Goal: Task Accomplishment & Management: Manage account settings

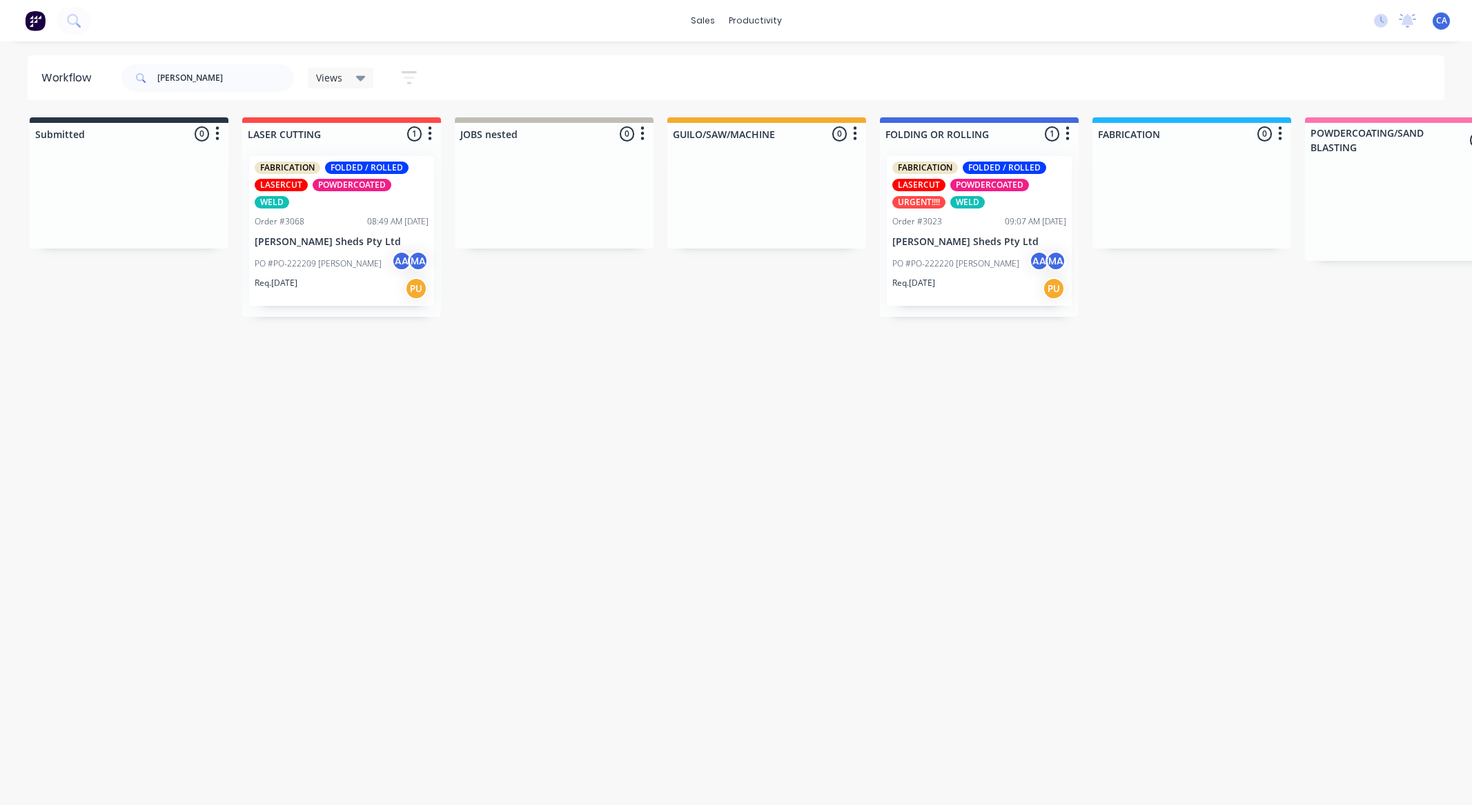
scroll to position [0, 749]
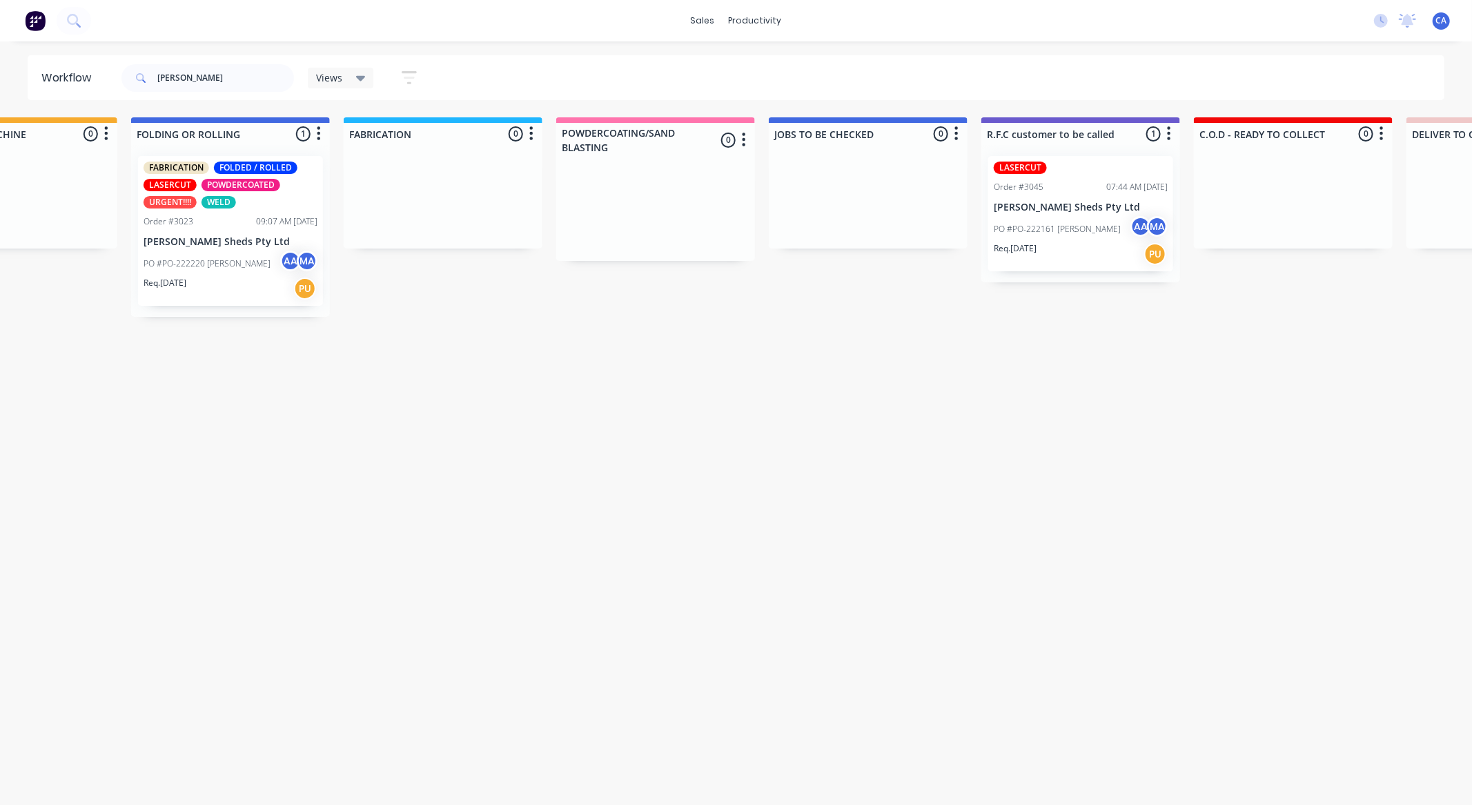
drag, startPoint x: 195, startPoint y: 86, endPoint x: 0, endPoint y: 52, distance: 197.5
click at [0, 55] on div "Workflow ozzie Views Save new view None (Default) edit Show/Hide statuses Show …" at bounding box center [736, 77] width 1472 height 45
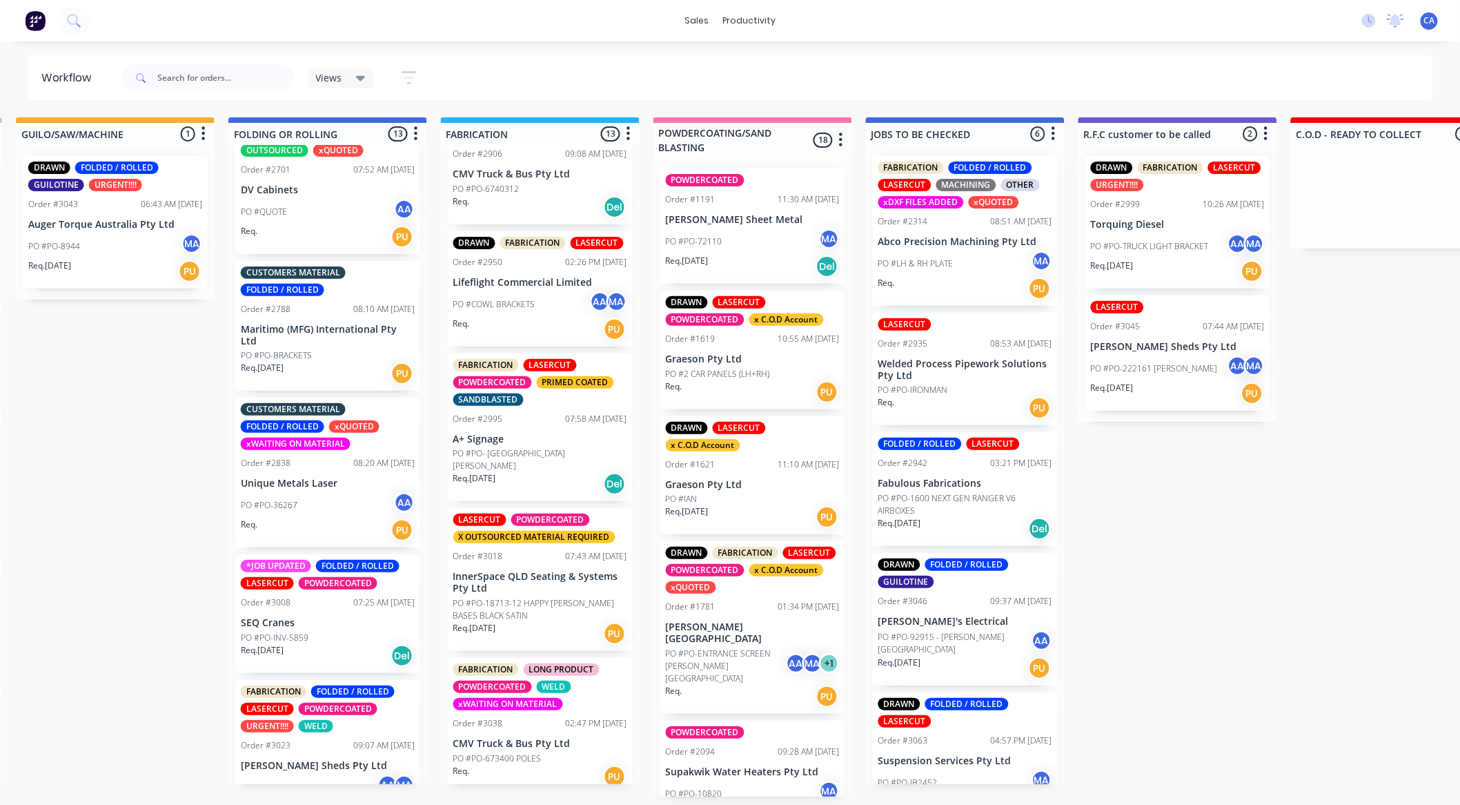
scroll to position [468, 0]
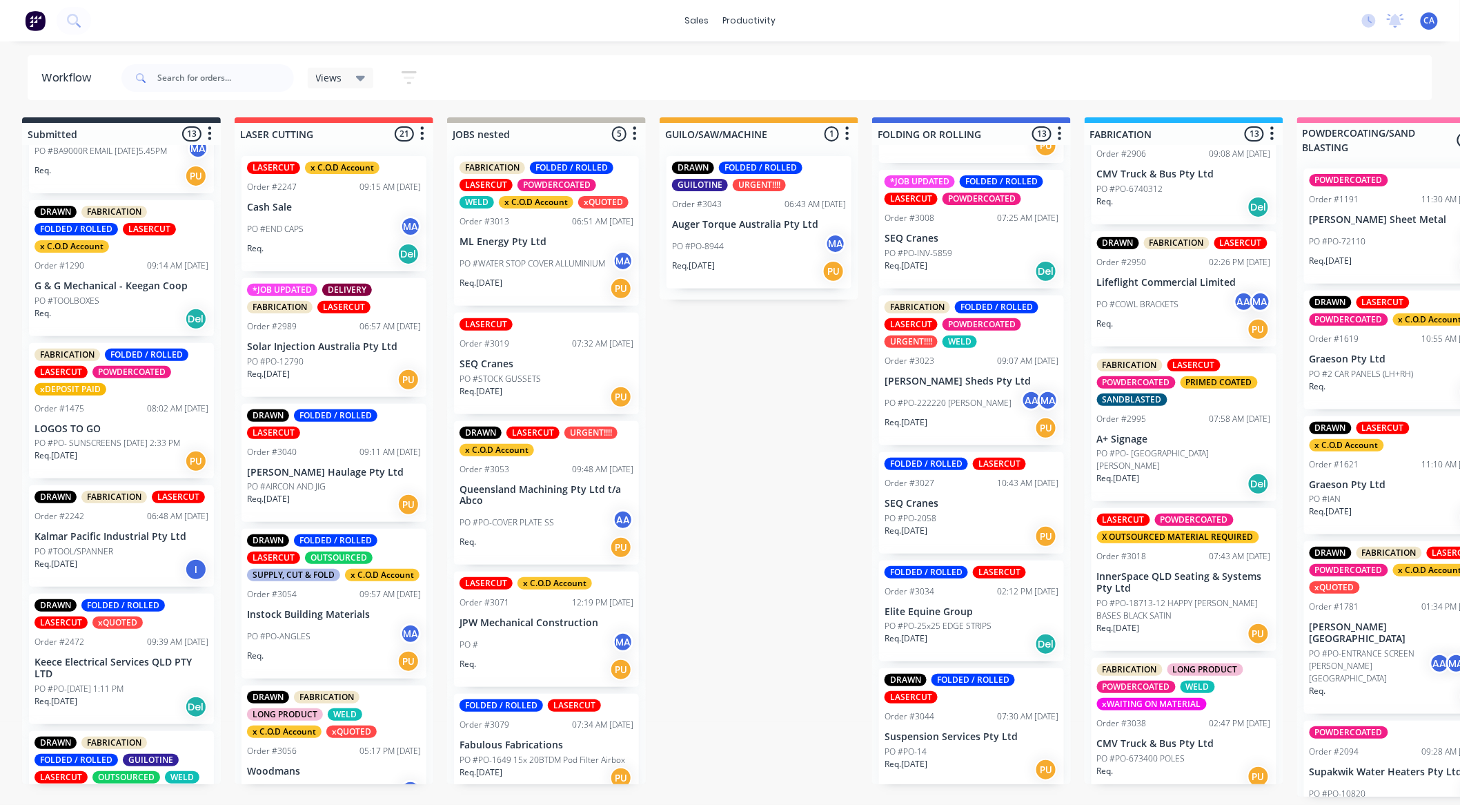
scroll to position [153, 0]
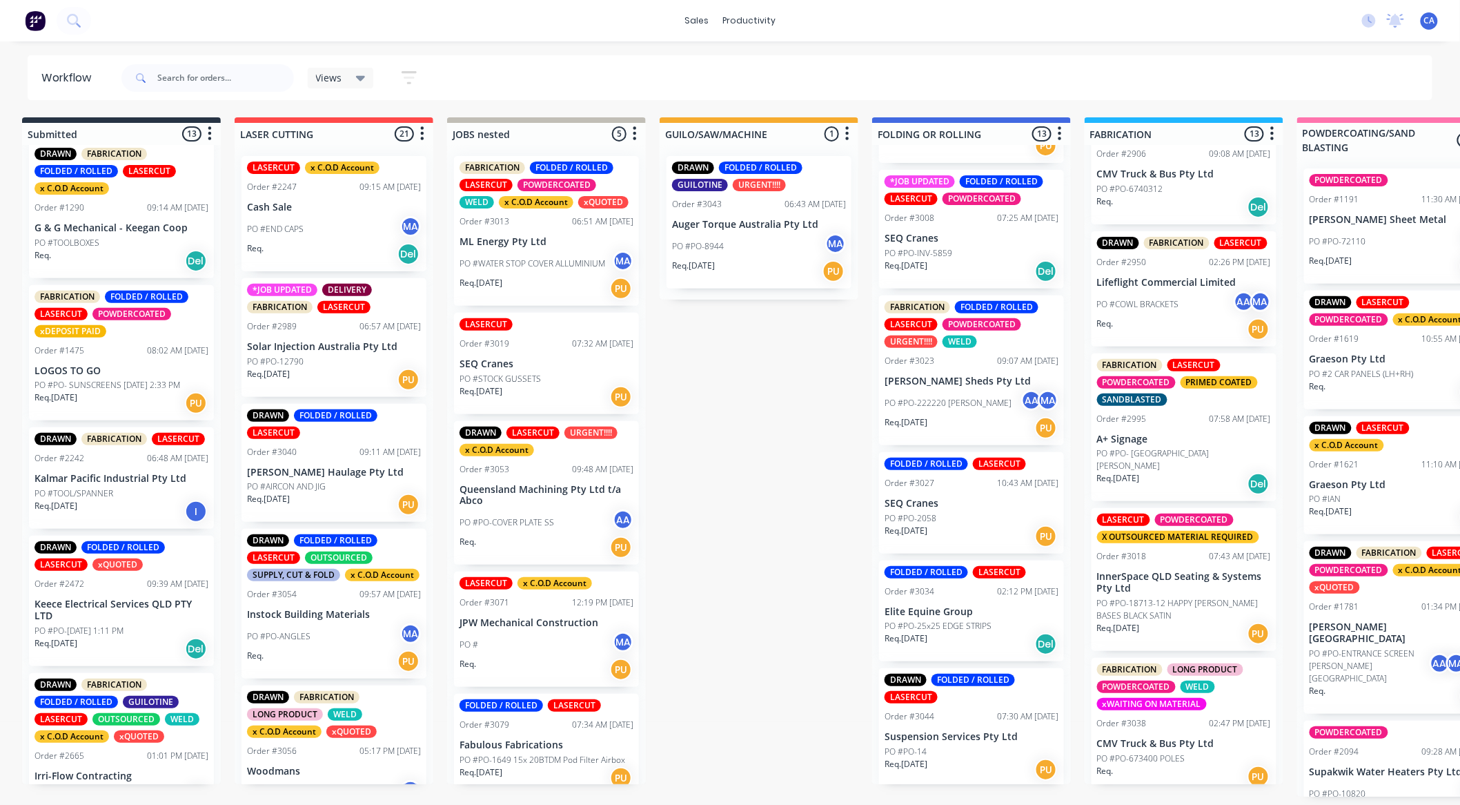
click at [142, 374] on p "LOGOS TO GO" at bounding box center [122, 371] width 174 height 12
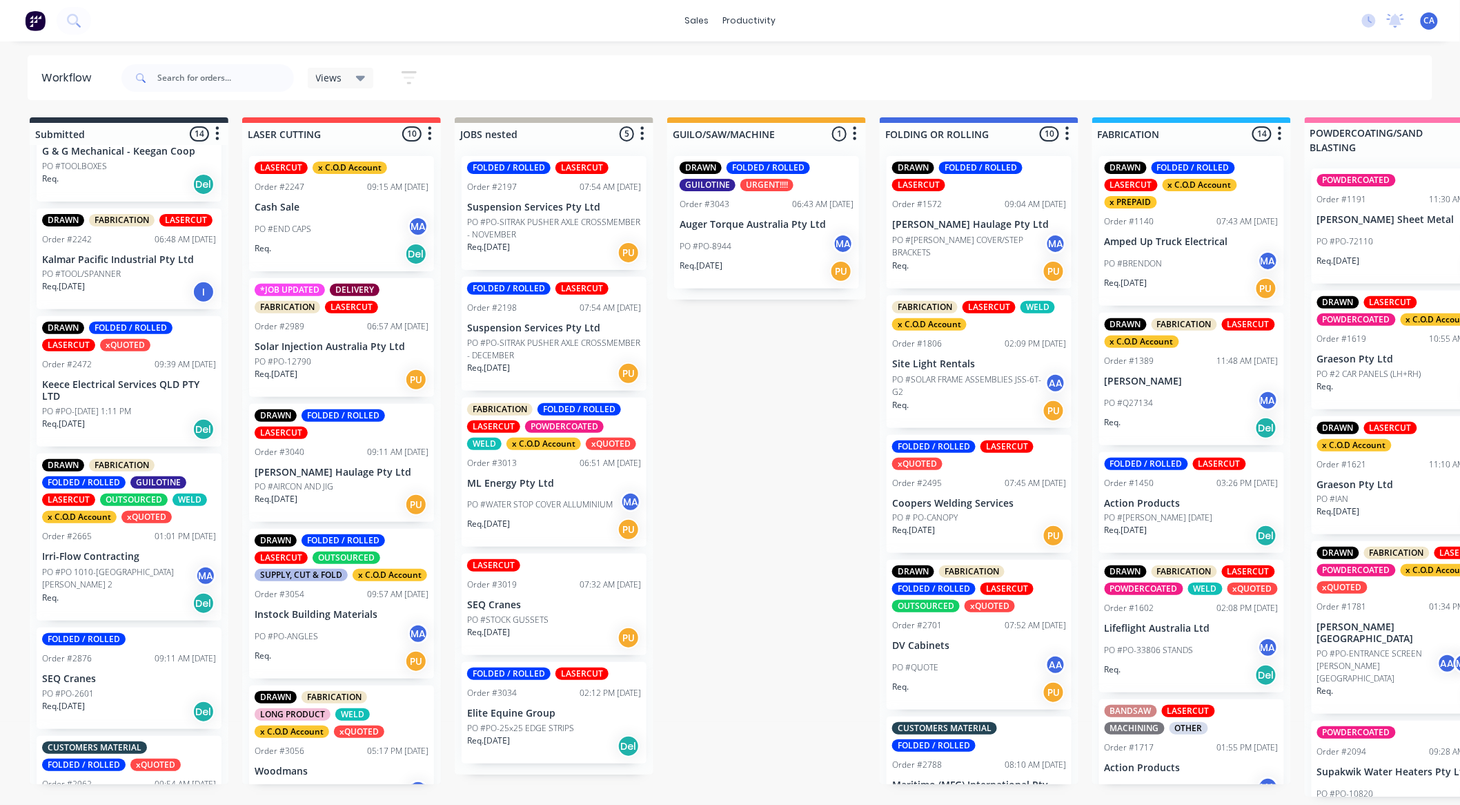
scroll to position [383, 0]
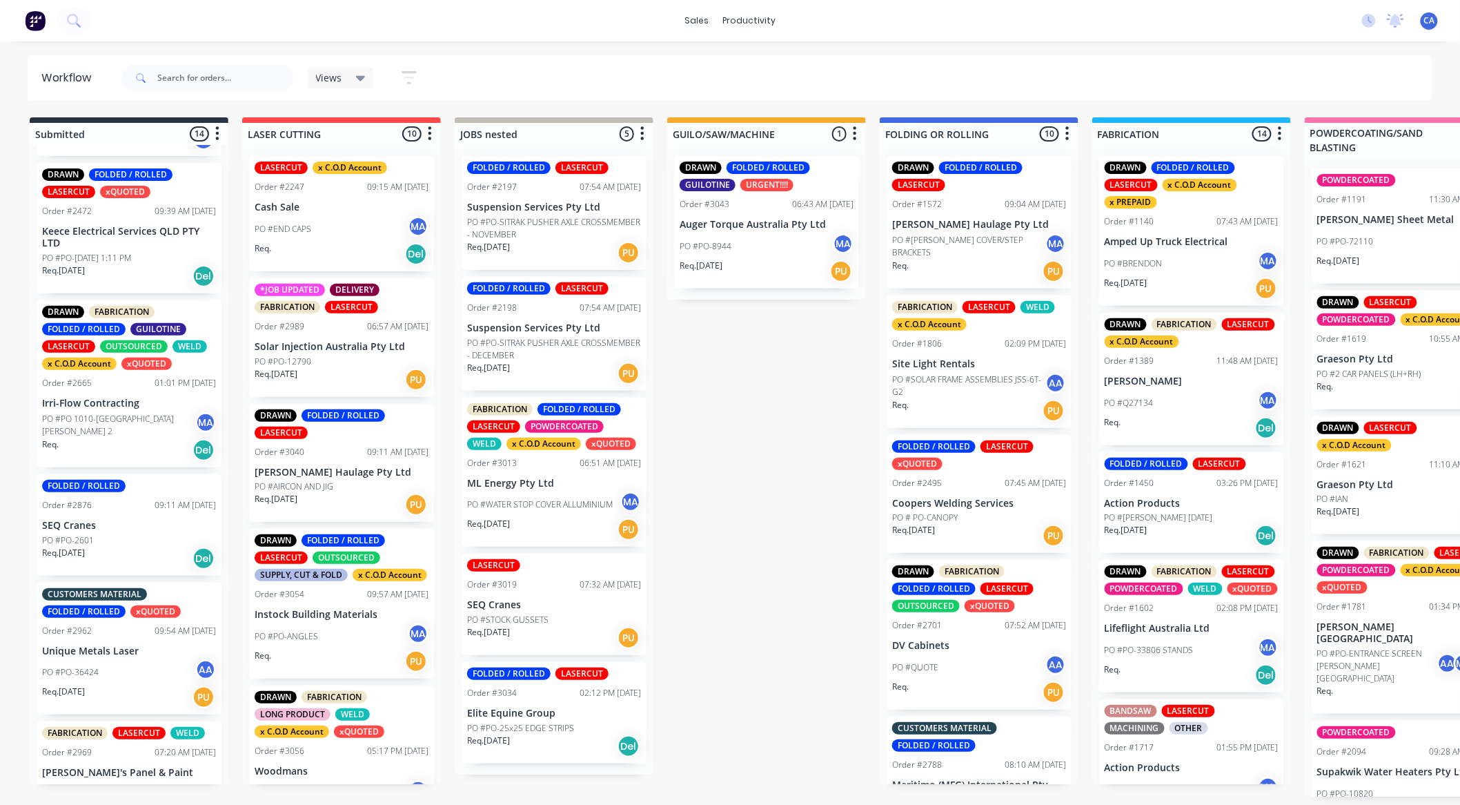
click at [143, 438] on div "Req. Del" at bounding box center [129, 449] width 174 height 23
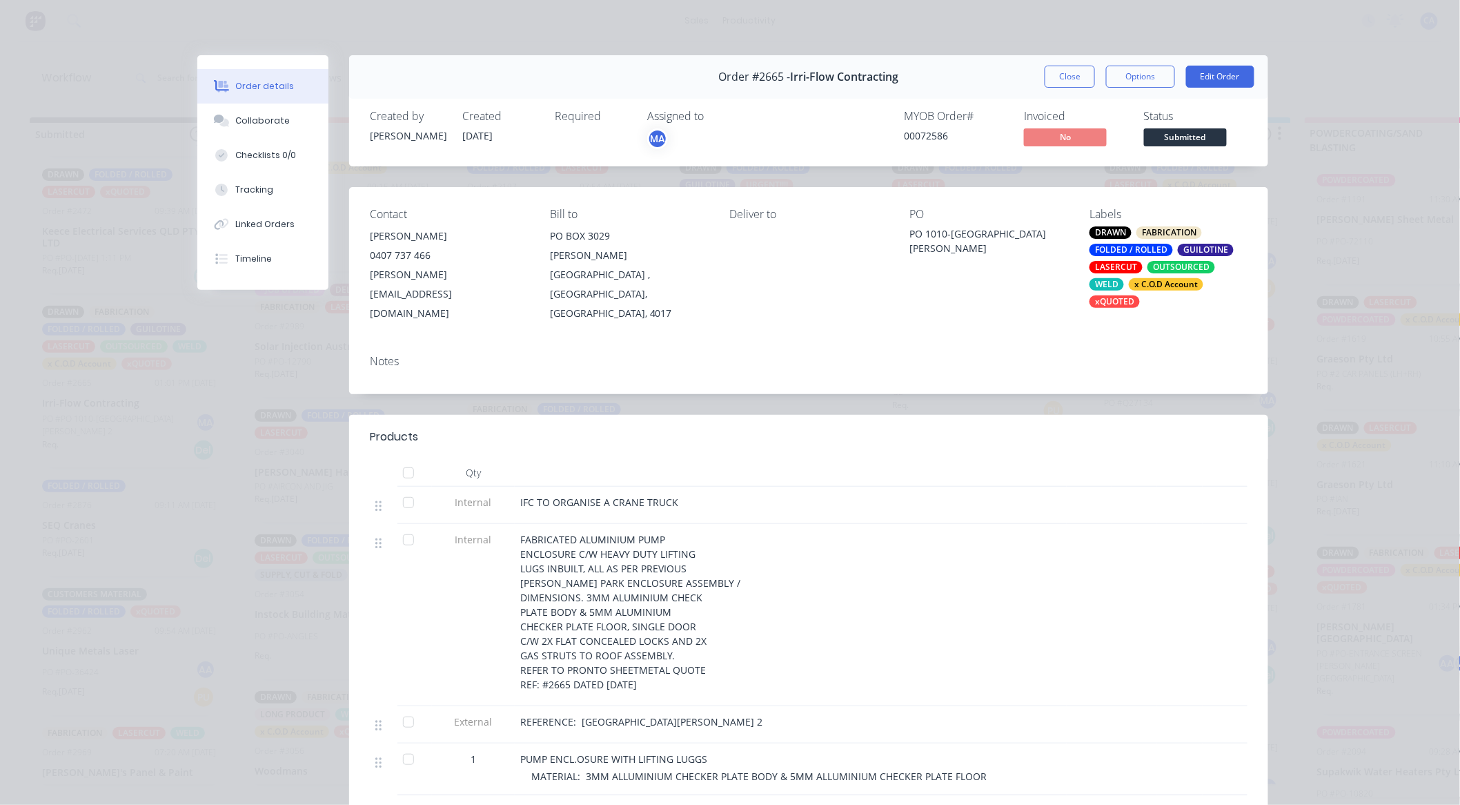
scroll to position [77, 0]
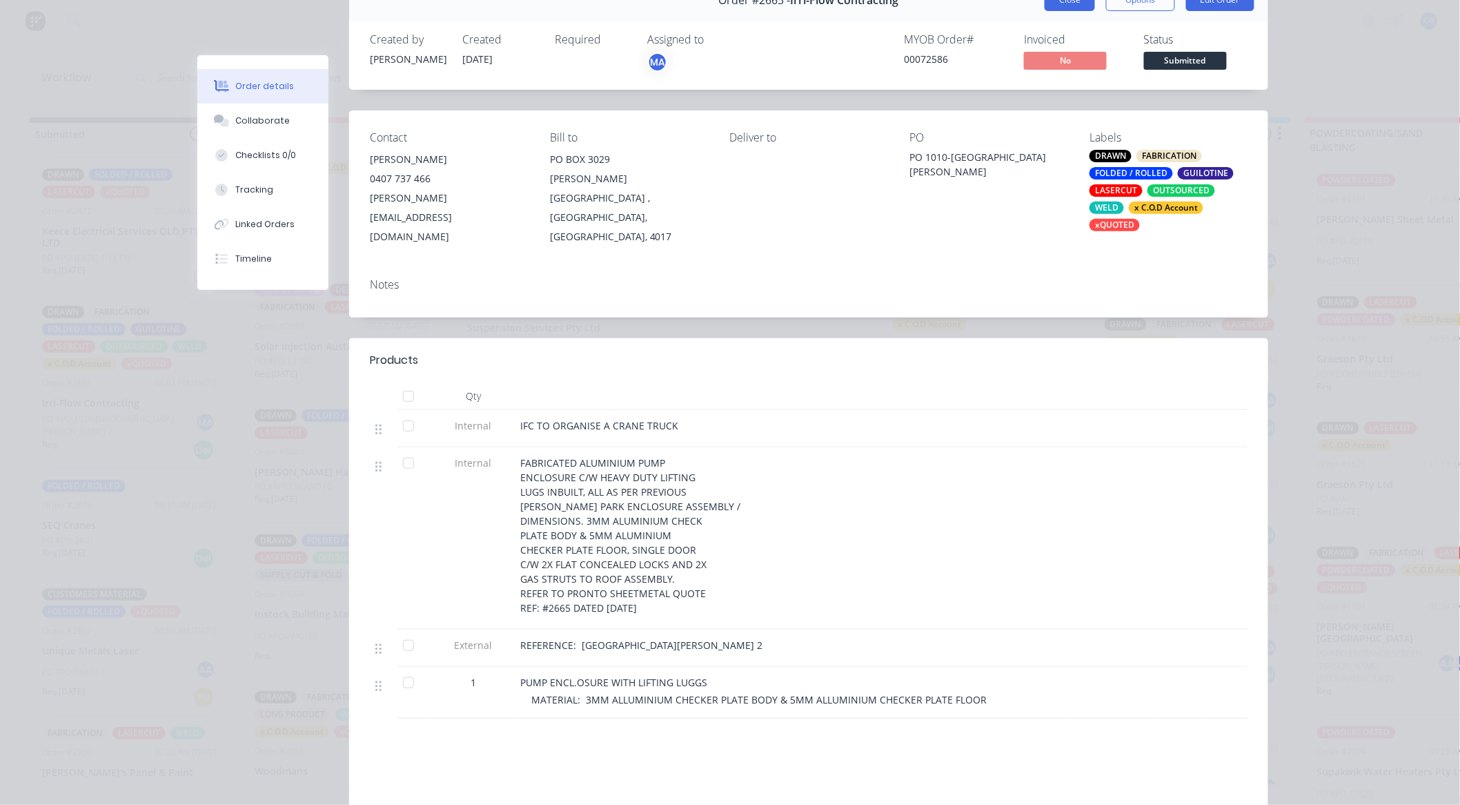
click at [1068, 7] on button "Close" at bounding box center [1070, 0] width 50 height 22
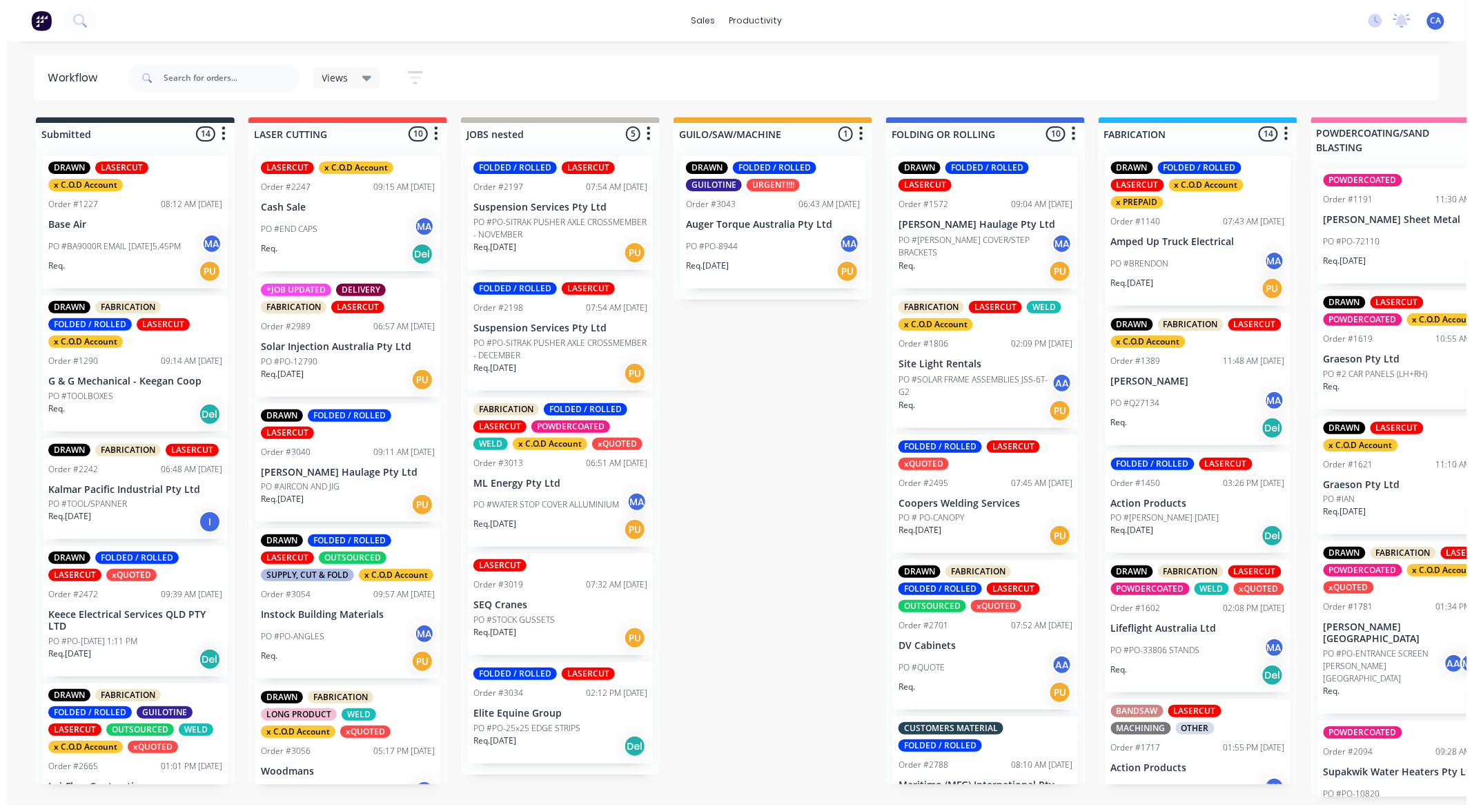
scroll to position [0, 0]
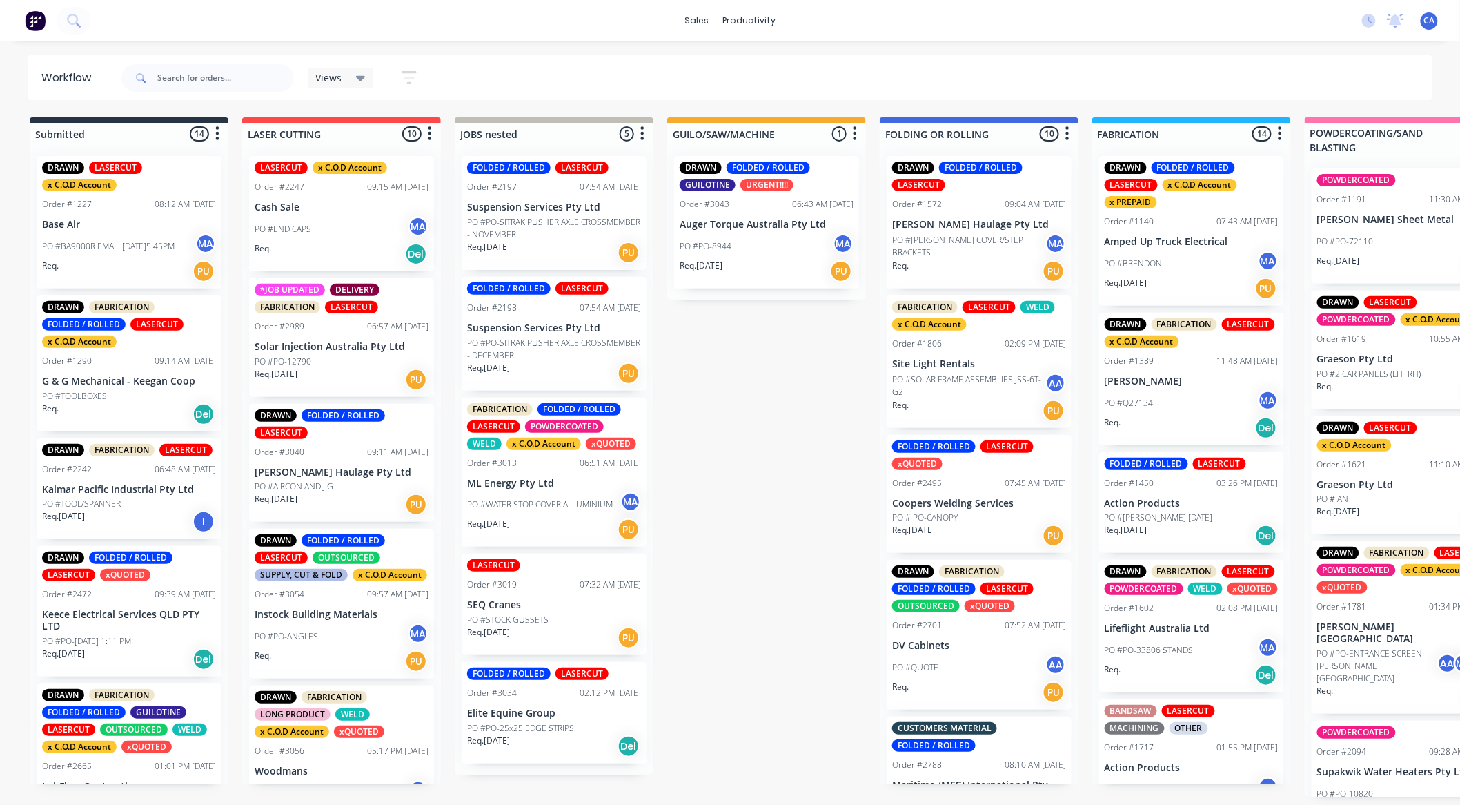
click at [60, 398] on p "PO #TOOLBOXES" at bounding box center [74, 396] width 65 height 12
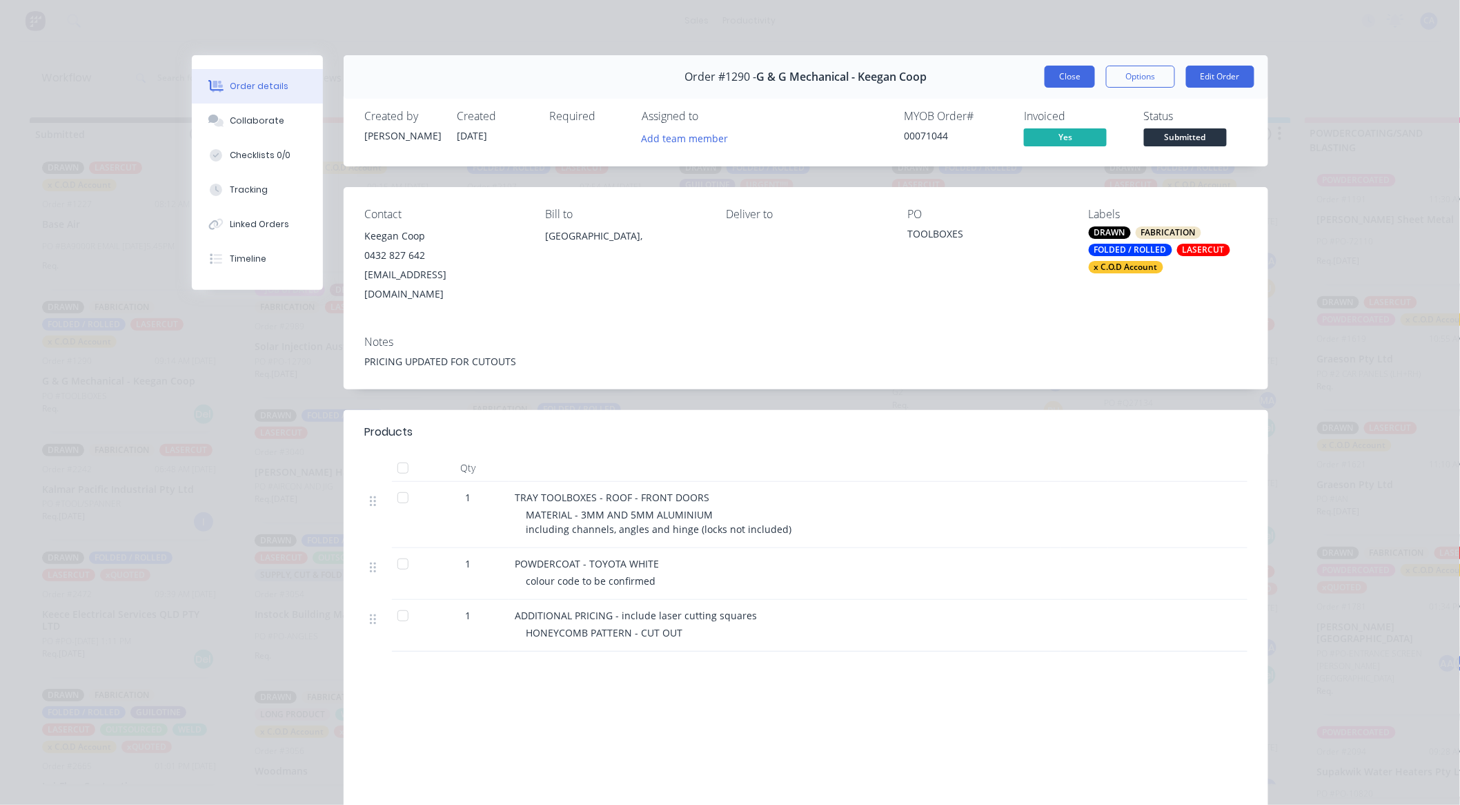
click at [1066, 72] on button "Close" at bounding box center [1070, 77] width 50 height 22
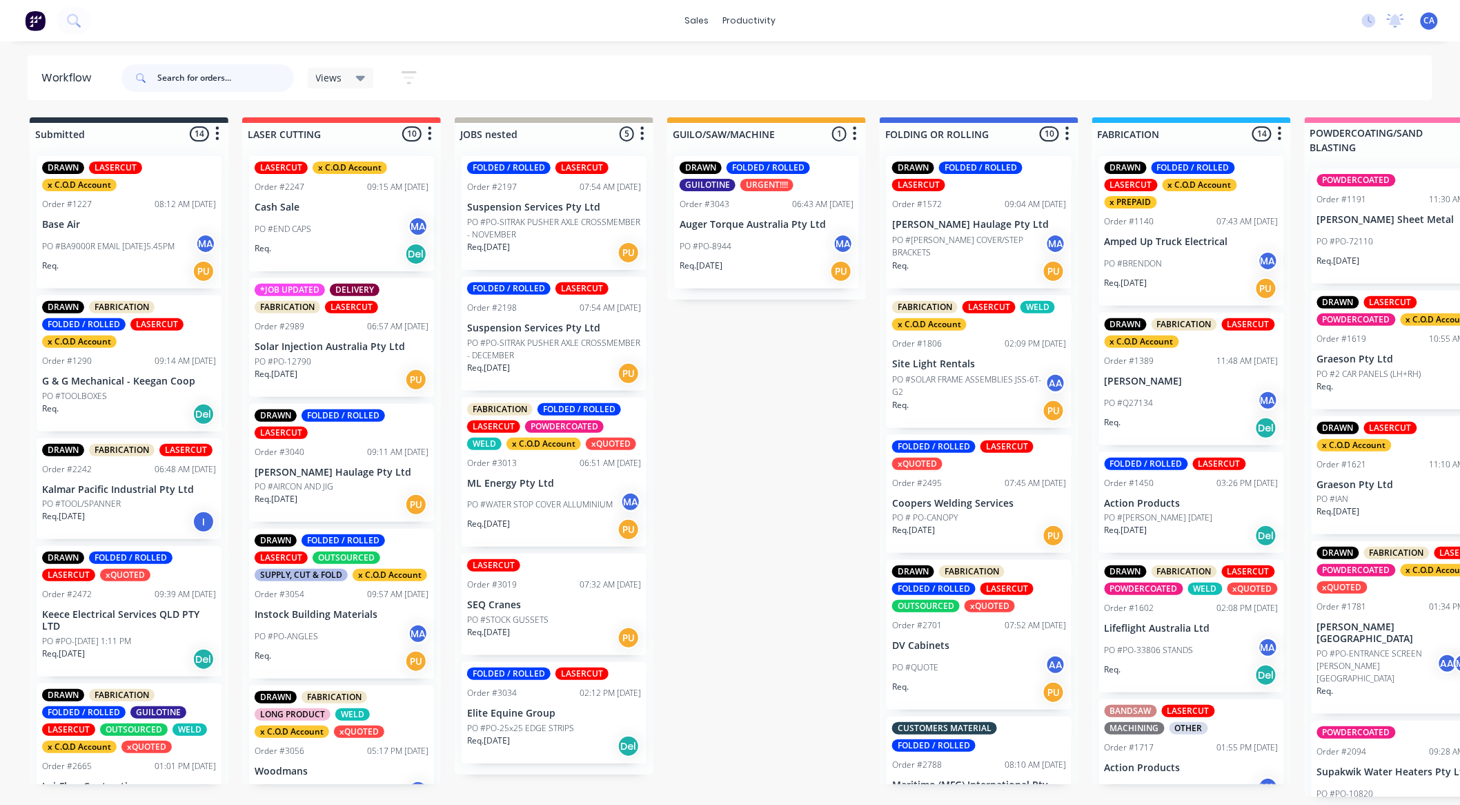
drag, startPoint x: 0, startPoint y: 178, endPoint x: 230, endPoint y: 78, distance: 250.7
click at [230, 78] on input "text" at bounding box center [225, 78] width 137 height 28
type input "3045"
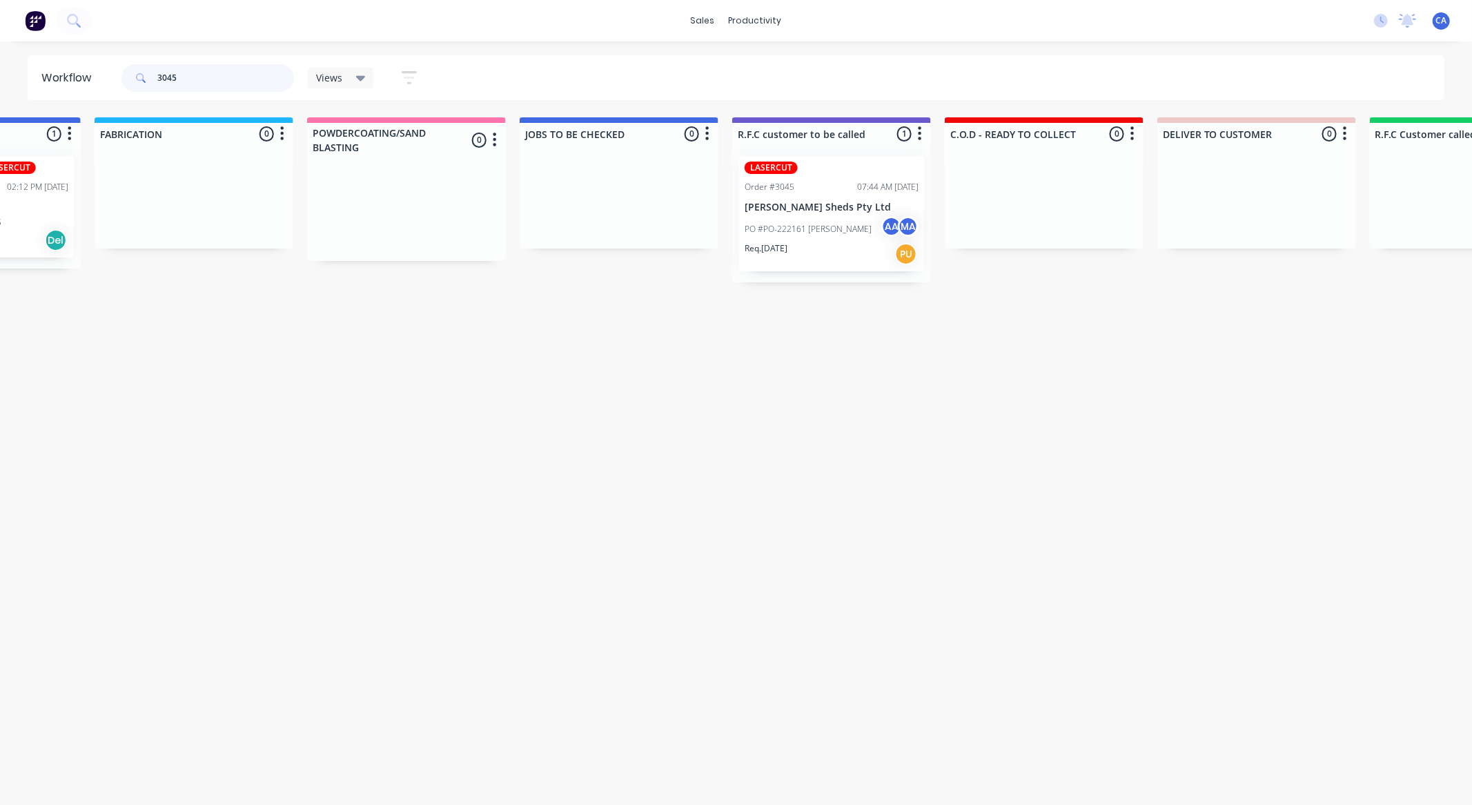
scroll to position [0, 1001]
click at [736, 31] on div "sales productivity sales Sales Orders Customers Price Level Manager productivit…" at bounding box center [736, 20] width 1472 height 41
click at [747, 21] on div "productivity" at bounding box center [755, 20] width 67 height 21
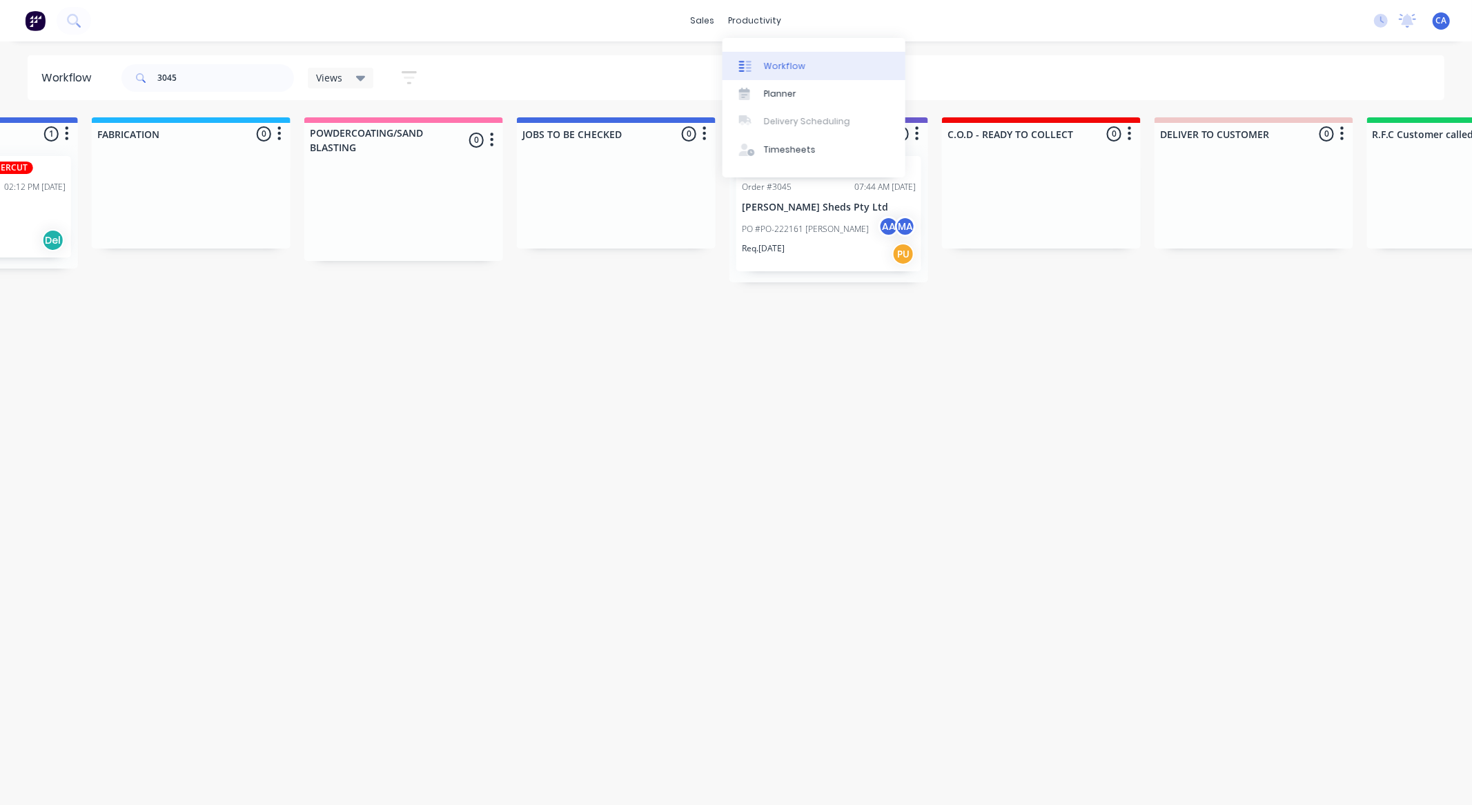
click at [787, 56] on link "Workflow" at bounding box center [814, 66] width 183 height 28
click at [767, 23] on div "productivity" at bounding box center [755, 20] width 67 height 21
click at [798, 90] on link "Planner" at bounding box center [814, 94] width 183 height 28
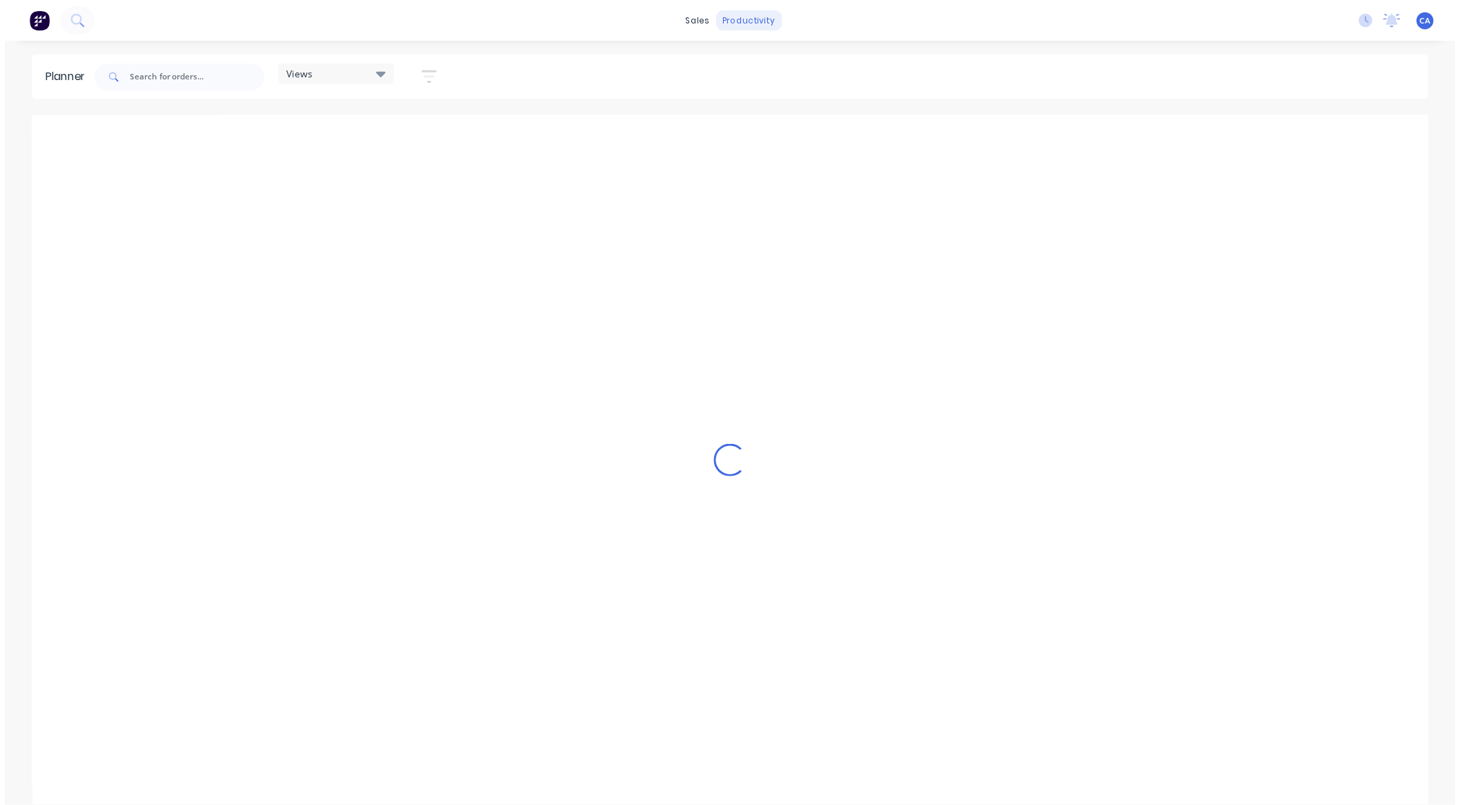
scroll to position [0, 2209]
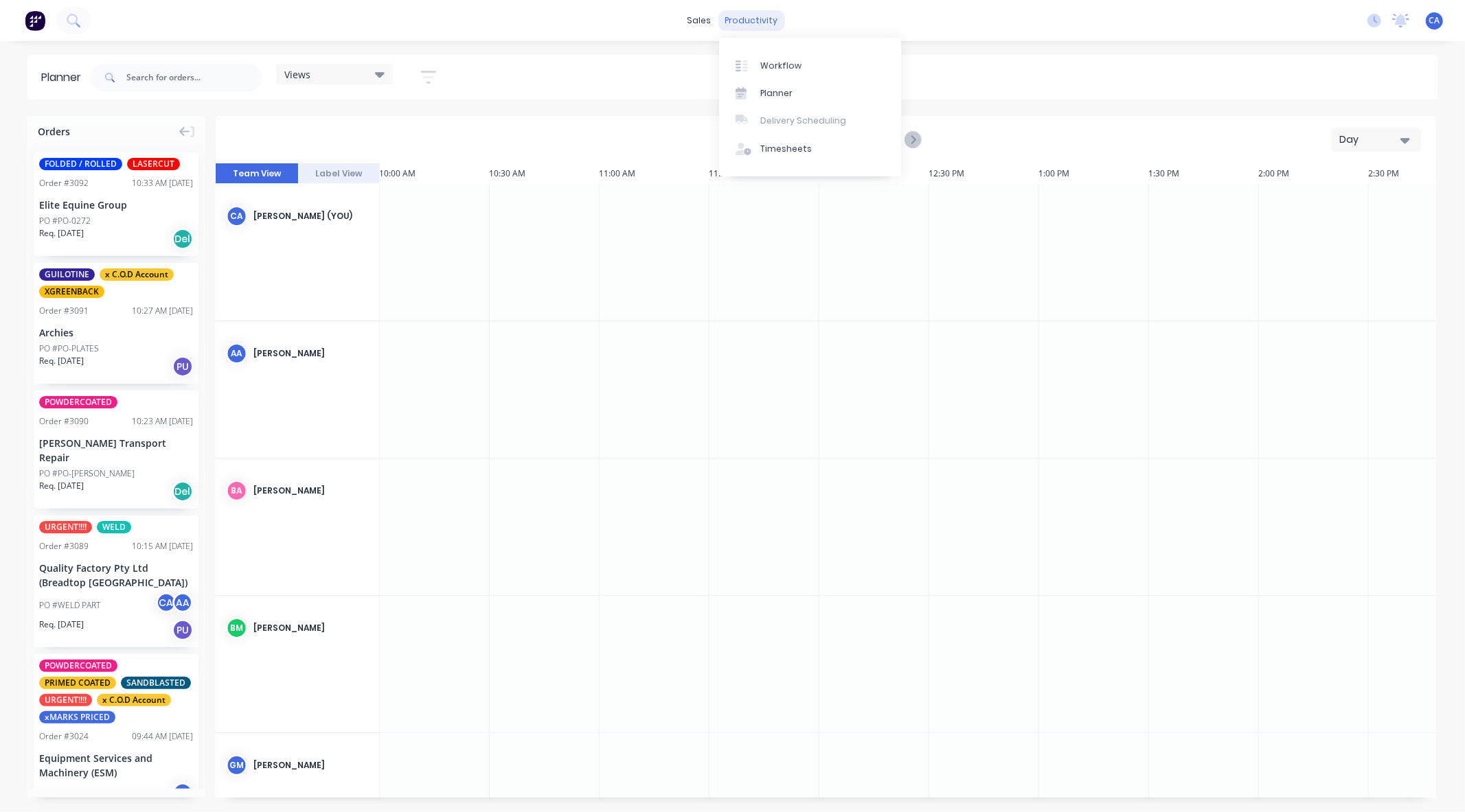
click at [759, 21] on div "productivity" at bounding box center [751, 20] width 67 height 21
click at [790, 69] on div "Workflow" at bounding box center [780, 66] width 41 height 12
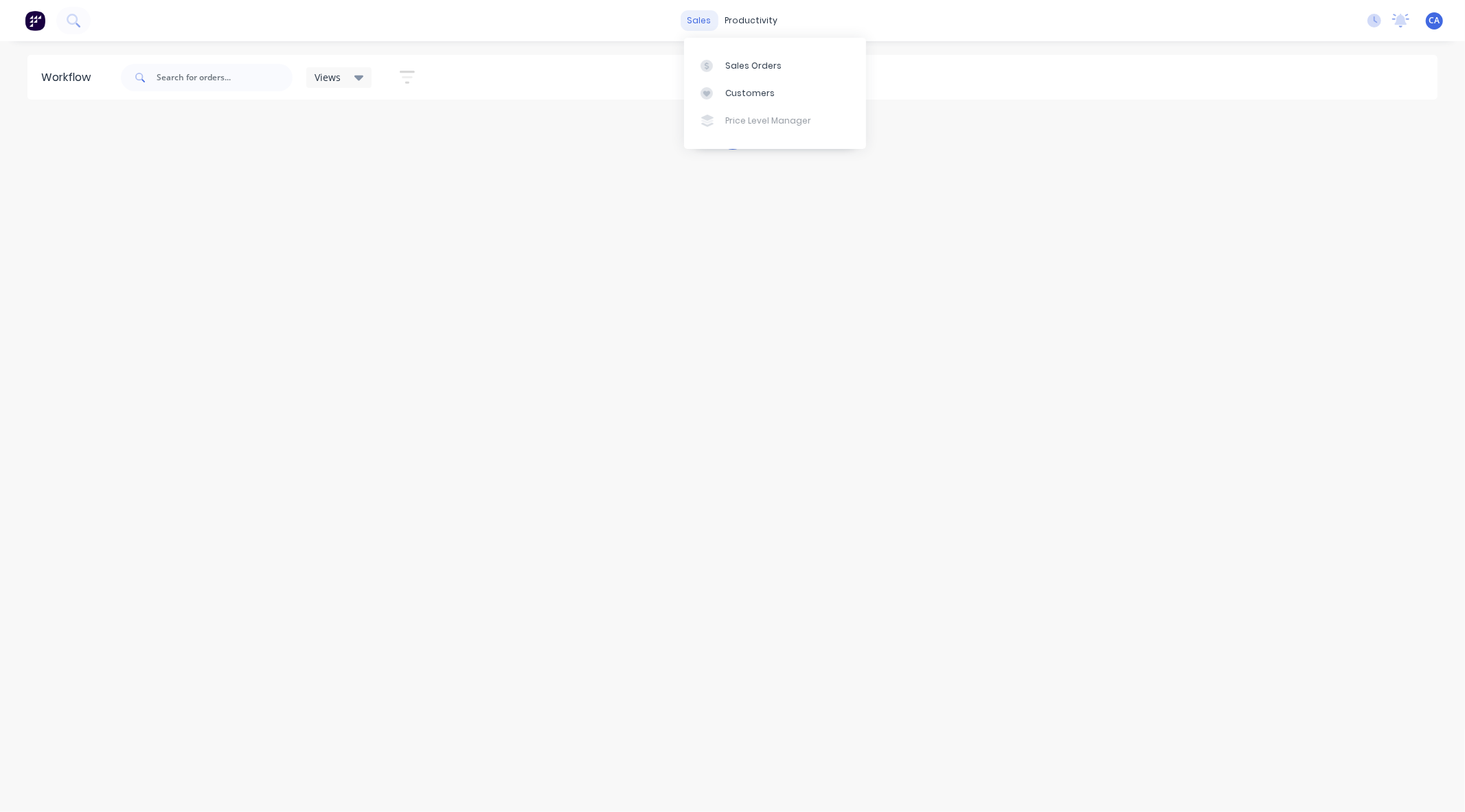
click at [689, 16] on div "sales" at bounding box center [700, 20] width 38 height 21
click at [750, 94] on div "Customers" at bounding box center [750, 94] width 50 height 12
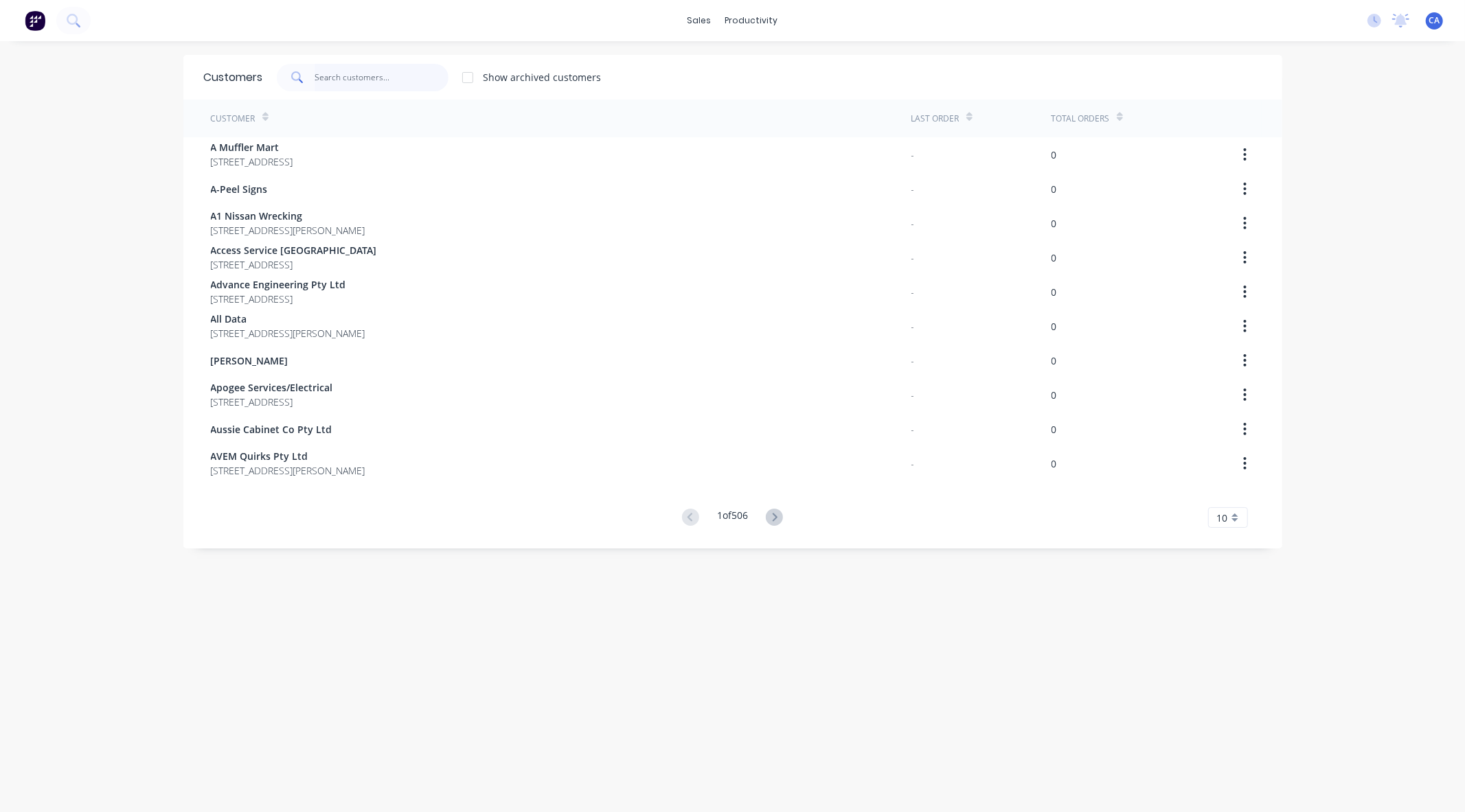
click at [422, 74] on input "text" at bounding box center [381, 78] width 134 height 28
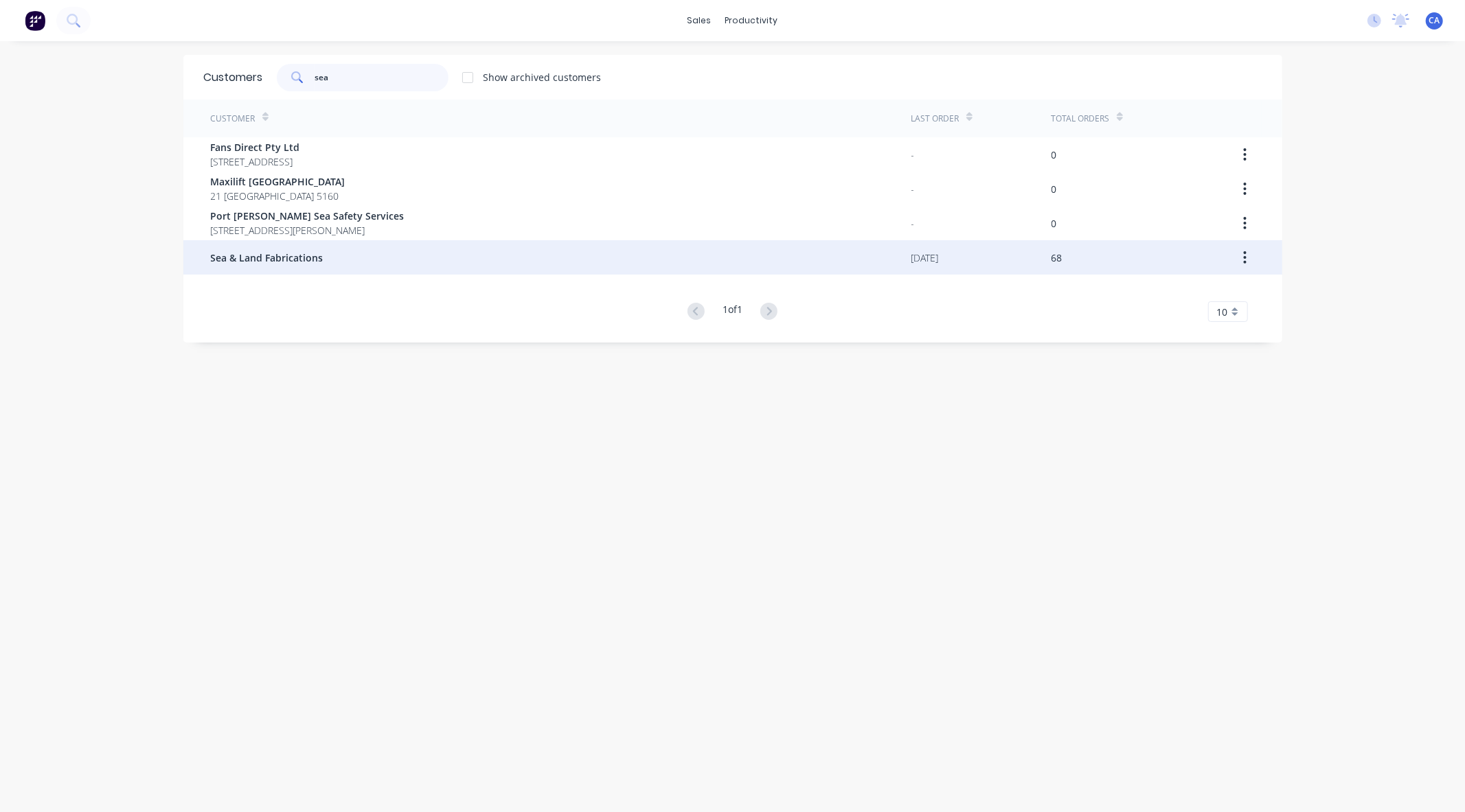
type input "sea"
click at [315, 244] on div "Sea & Land Fabrications" at bounding box center [561, 258] width 701 height 35
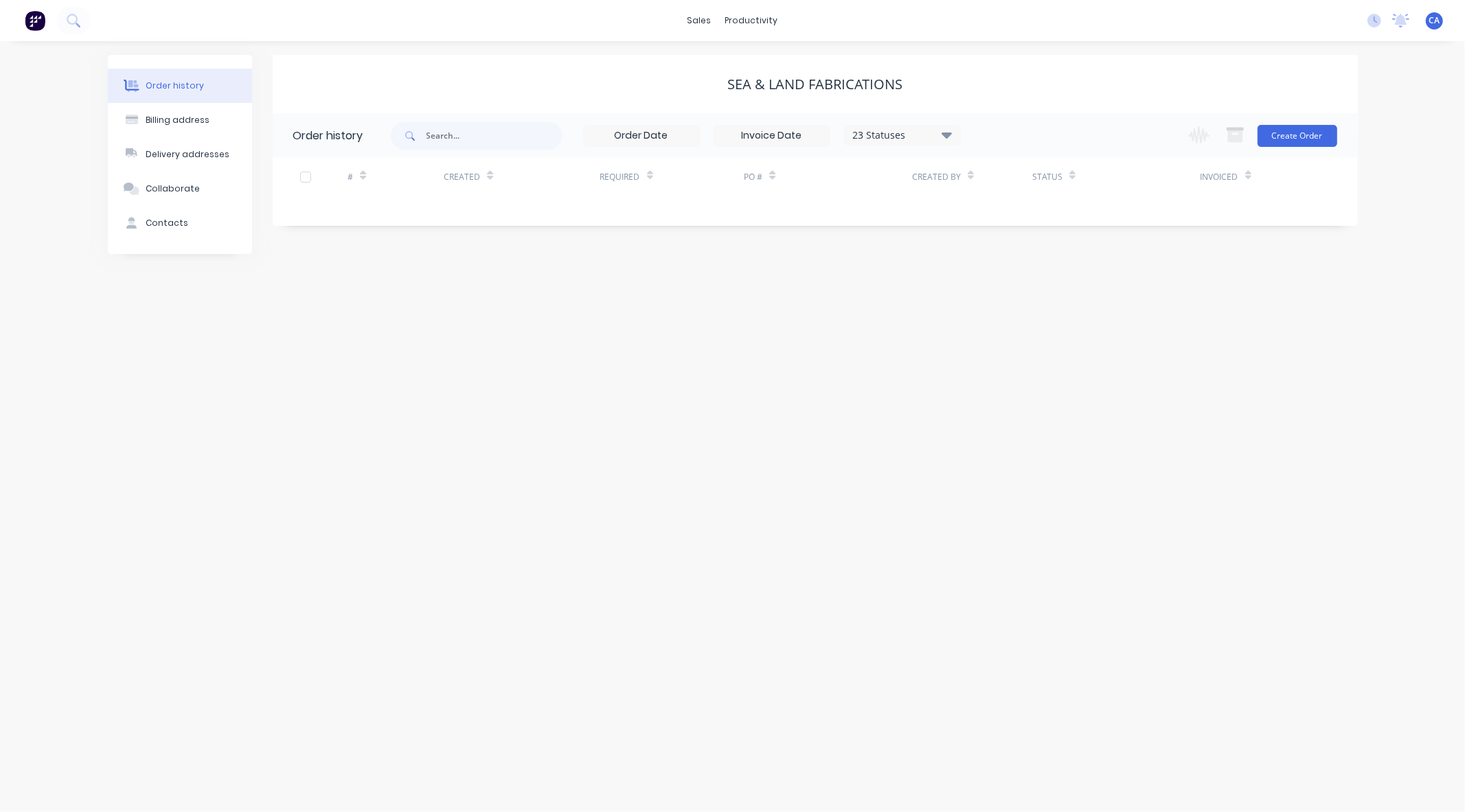
click at [901, 135] on div "23 Statuses" at bounding box center [903, 134] width 115 height 15
click at [1016, 294] on label at bounding box center [1016, 294] width 0 height 0
click at [1016, 299] on input "checkbox" at bounding box center [1021, 300] width 11 height 13
checkbox input "true"
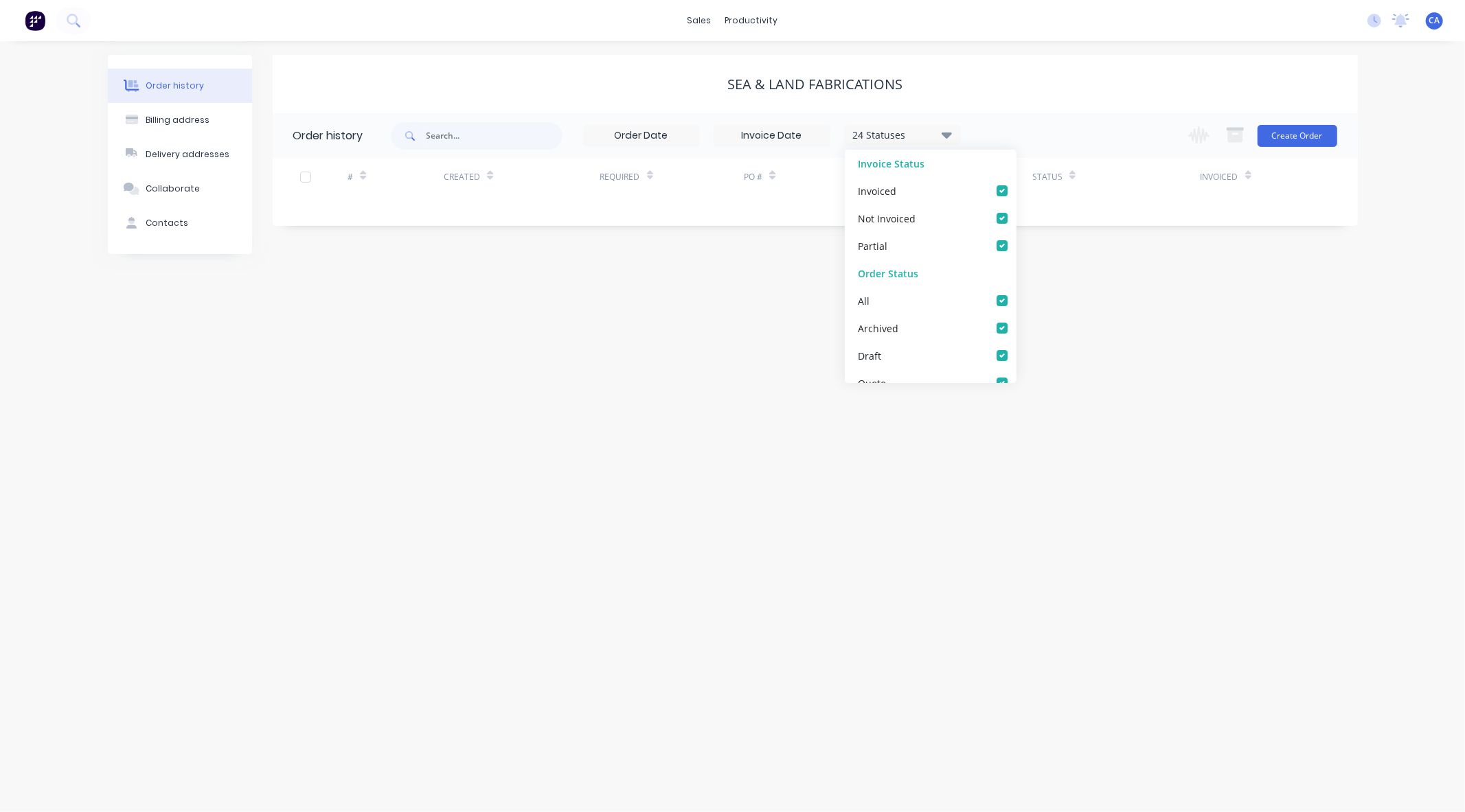
click at [644, 312] on div "Order history Billing address Delivery addresses Collaborate Contacts Sea & Lan…" at bounding box center [732, 426] width 1465 height 771
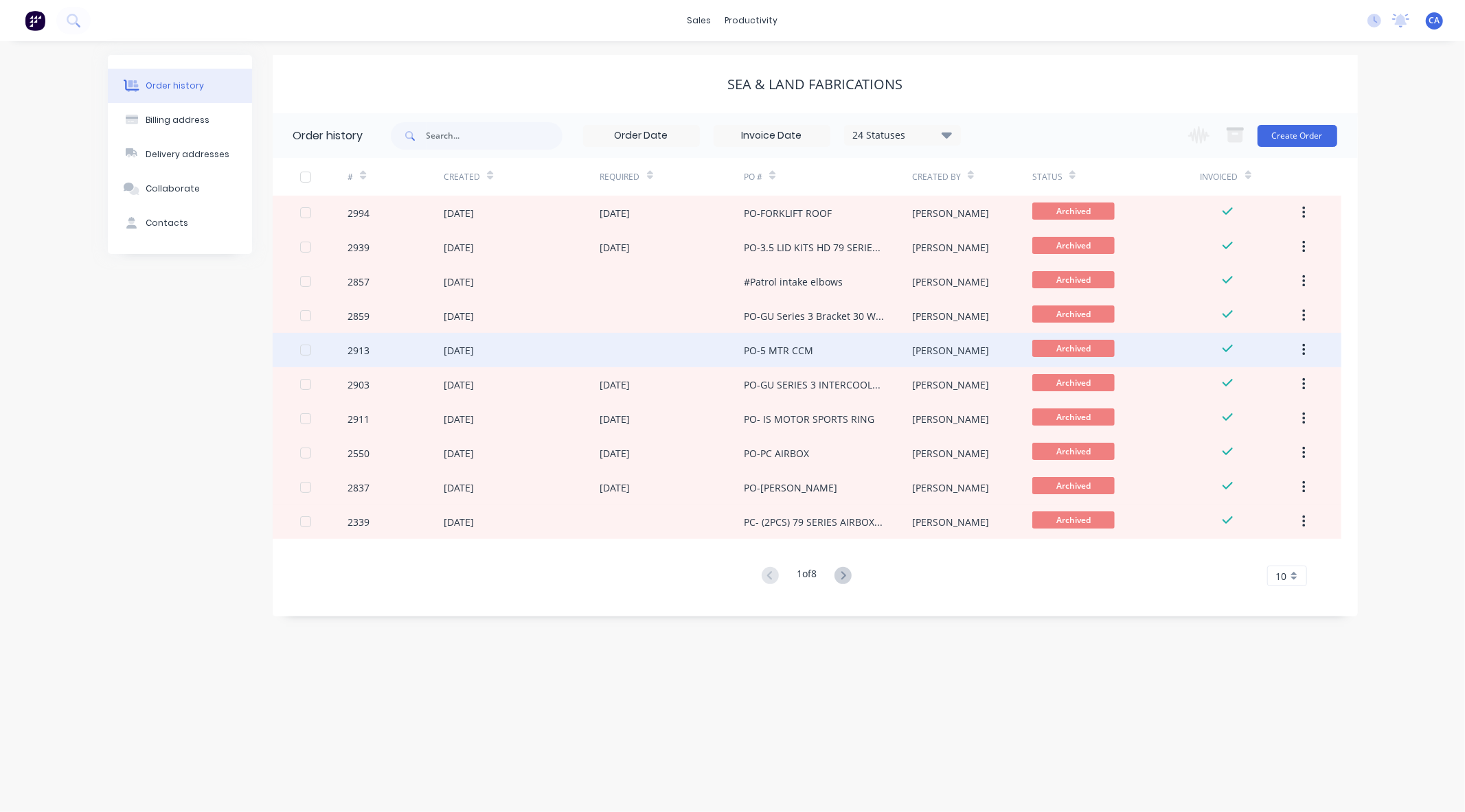
click at [815, 360] on div "PO-5 MTR CCM" at bounding box center [827, 350] width 168 height 35
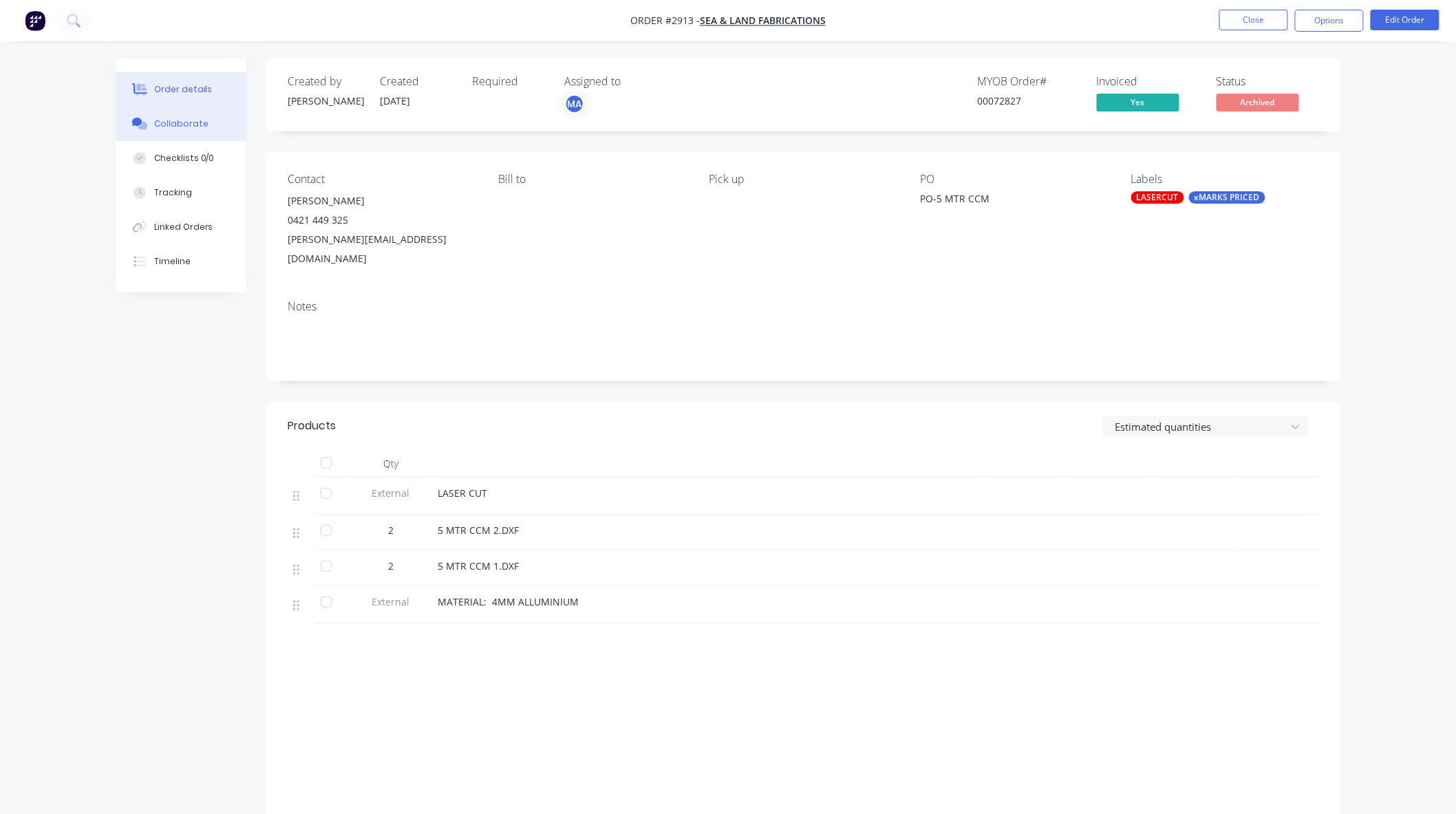
click at [222, 134] on button "Collaborate" at bounding box center [181, 124] width 131 height 35
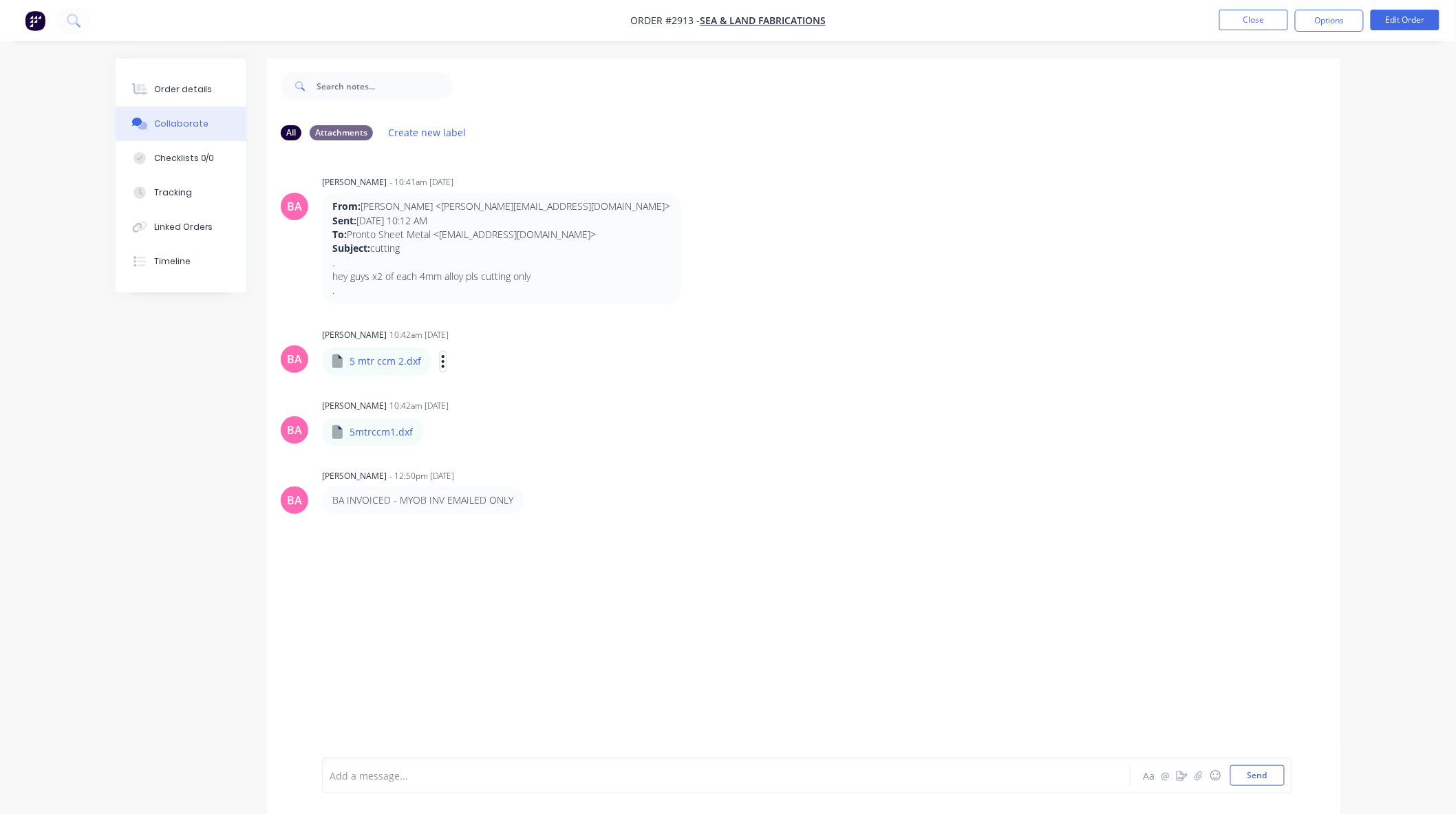
click at [441, 363] on icon "button" at bounding box center [443, 362] width 4 height 16
drag, startPoint x: 492, startPoint y: 276, endPoint x: 454, endPoint y: 276, distance: 38.0
click at [454, 276] on p "hey guys x2 of each 4mm alloy pls cutting only" at bounding box center [501, 277] width 338 height 14
click at [427, 279] on p "hey guys x2 of each 4mm alloy pls cutting only" at bounding box center [501, 277] width 338 height 14
click at [217, 154] on button "Checklists 0/0" at bounding box center [181, 158] width 131 height 35
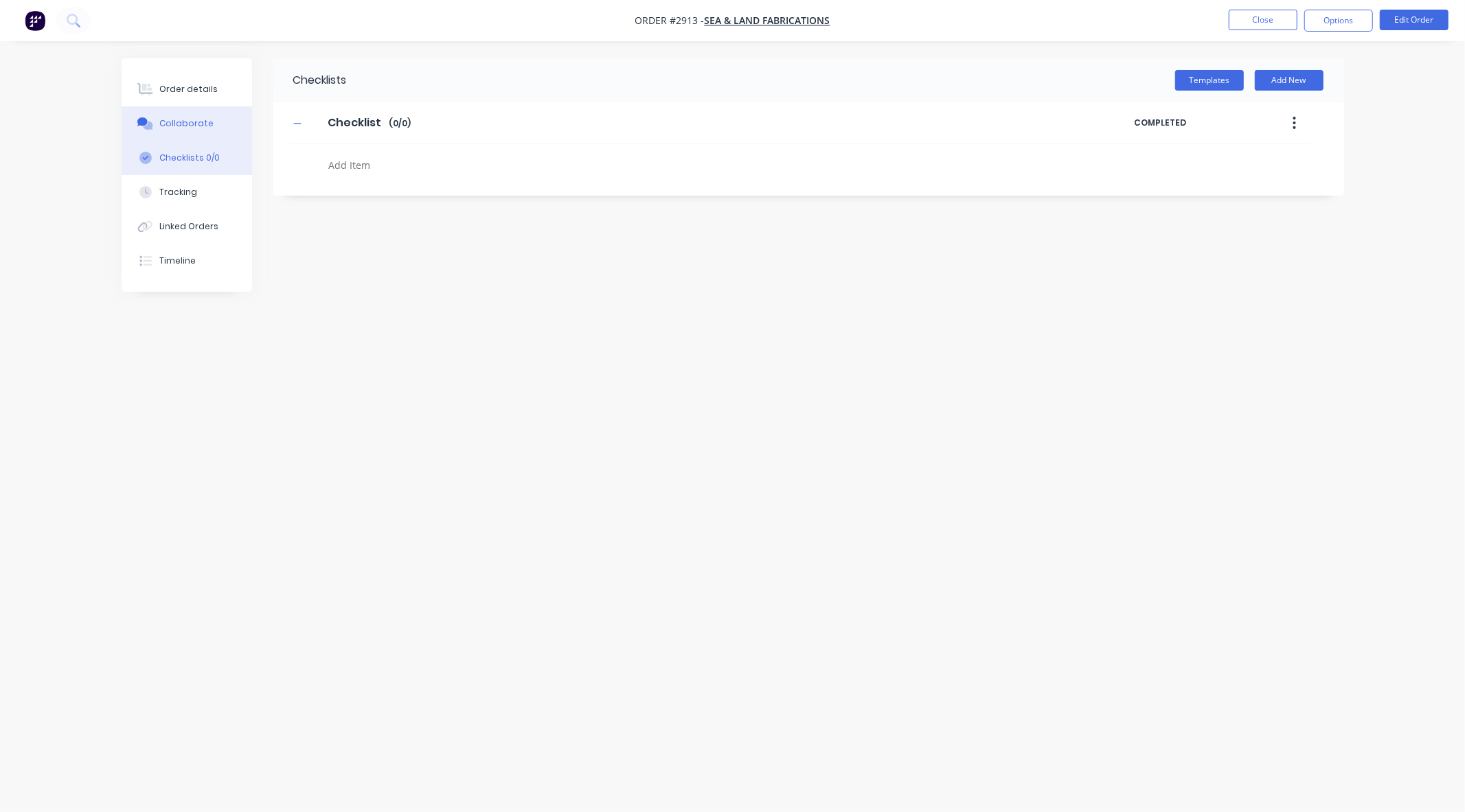
click at [210, 112] on button "Collaborate" at bounding box center [186, 123] width 130 height 35
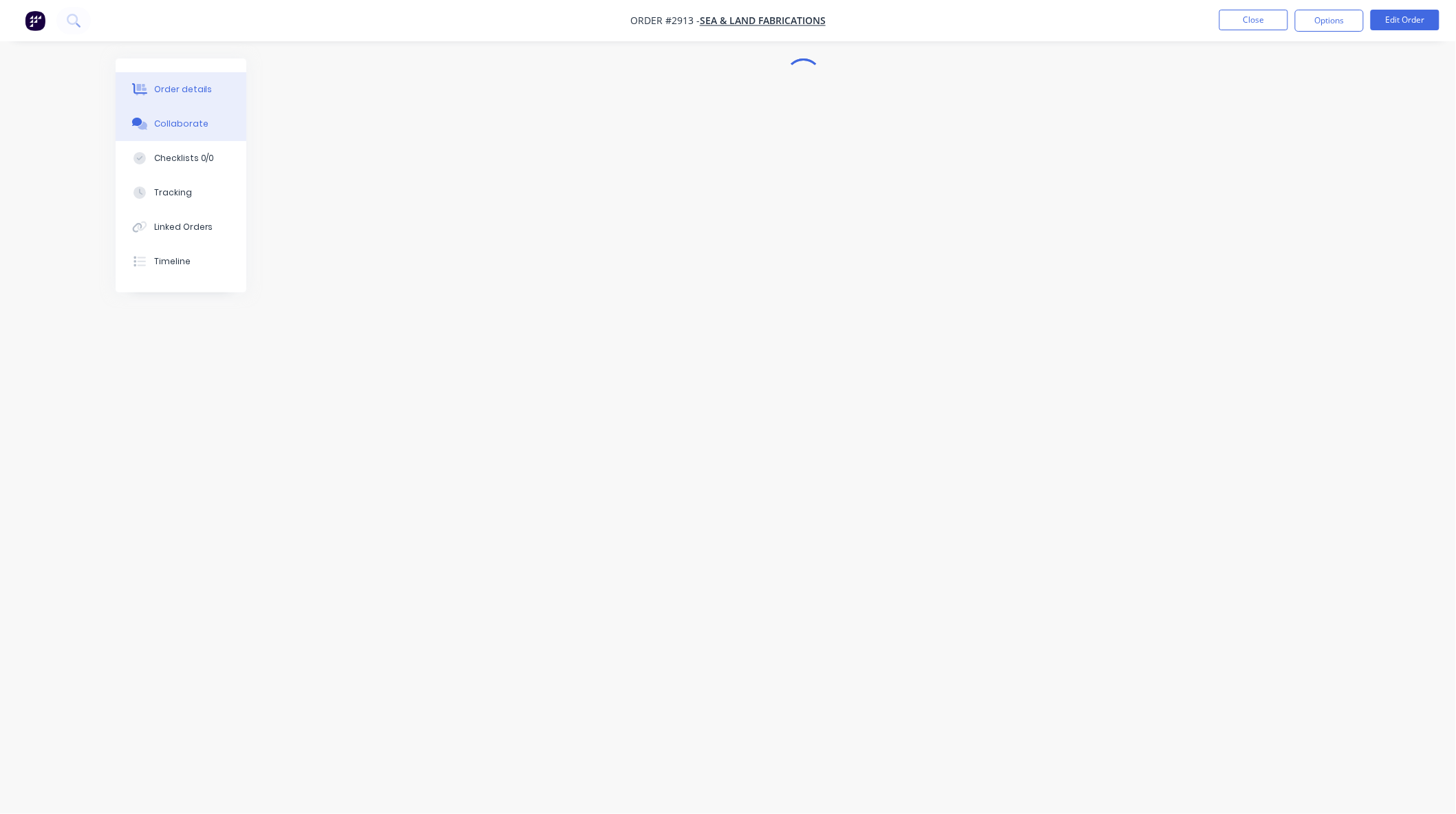
click at [213, 84] on button "Order details" at bounding box center [181, 89] width 131 height 35
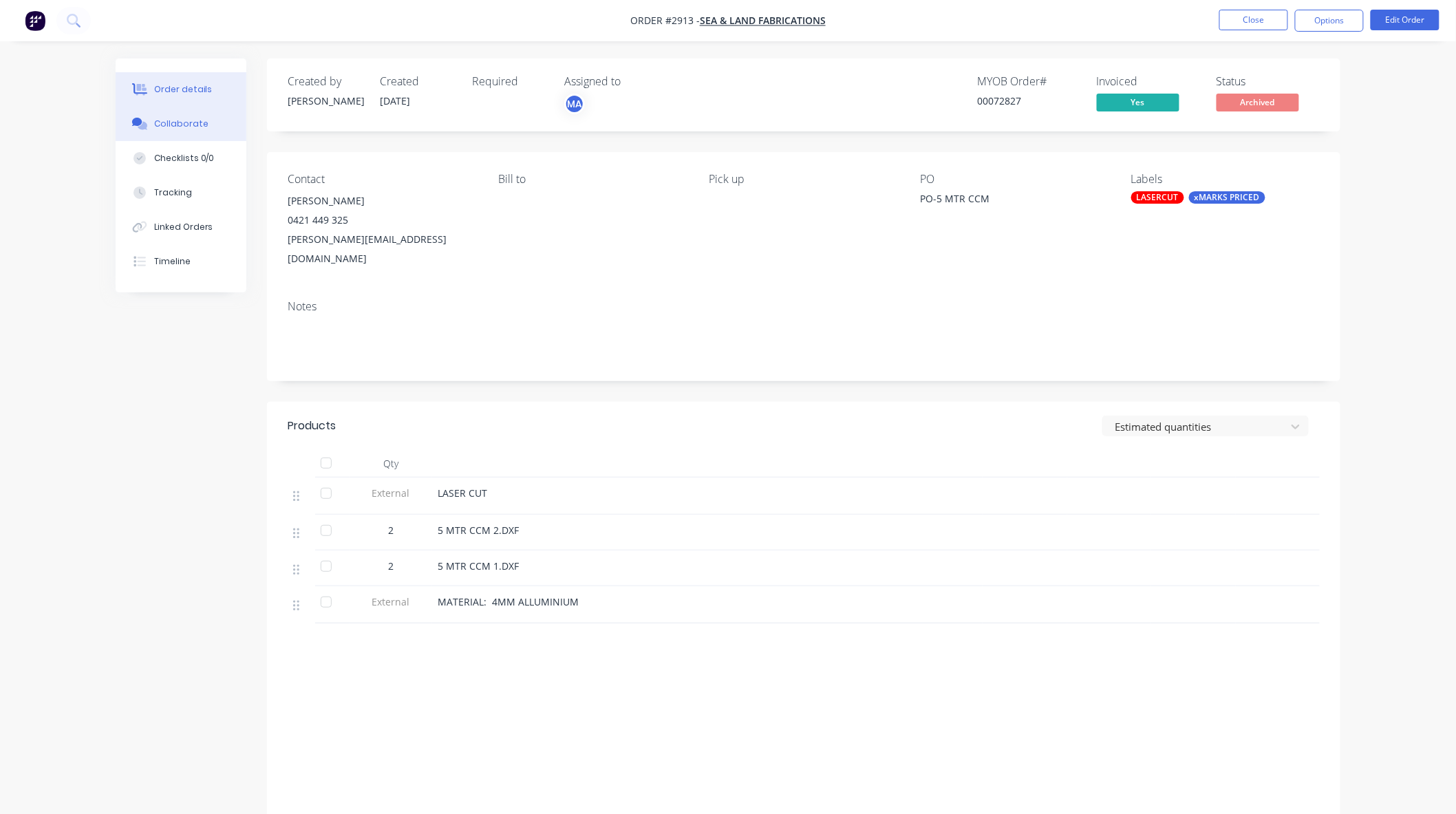
click at [220, 122] on button "Collaborate" at bounding box center [181, 124] width 131 height 35
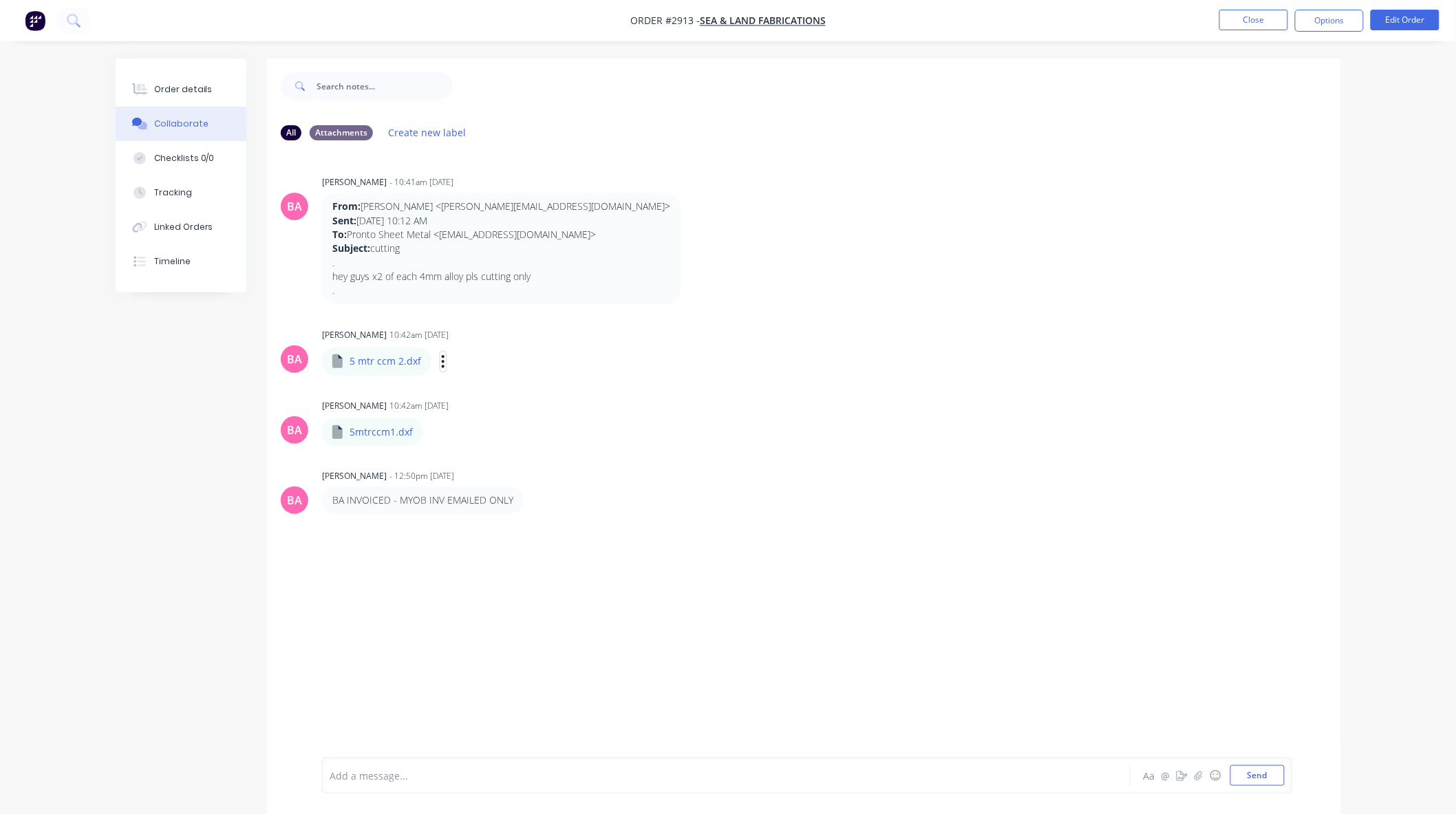
click at [441, 360] on icon "button" at bounding box center [443, 362] width 4 height 16
click at [0, 0] on button "Download" at bounding box center [0, 0] width 0 height 0
click at [434, 428] on icon "button" at bounding box center [435, 432] width 3 height 12
click at [485, 463] on button "Download" at bounding box center [525, 468] width 155 height 31
click at [1237, 28] on button "Close" at bounding box center [1254, 20] width 69 height 21
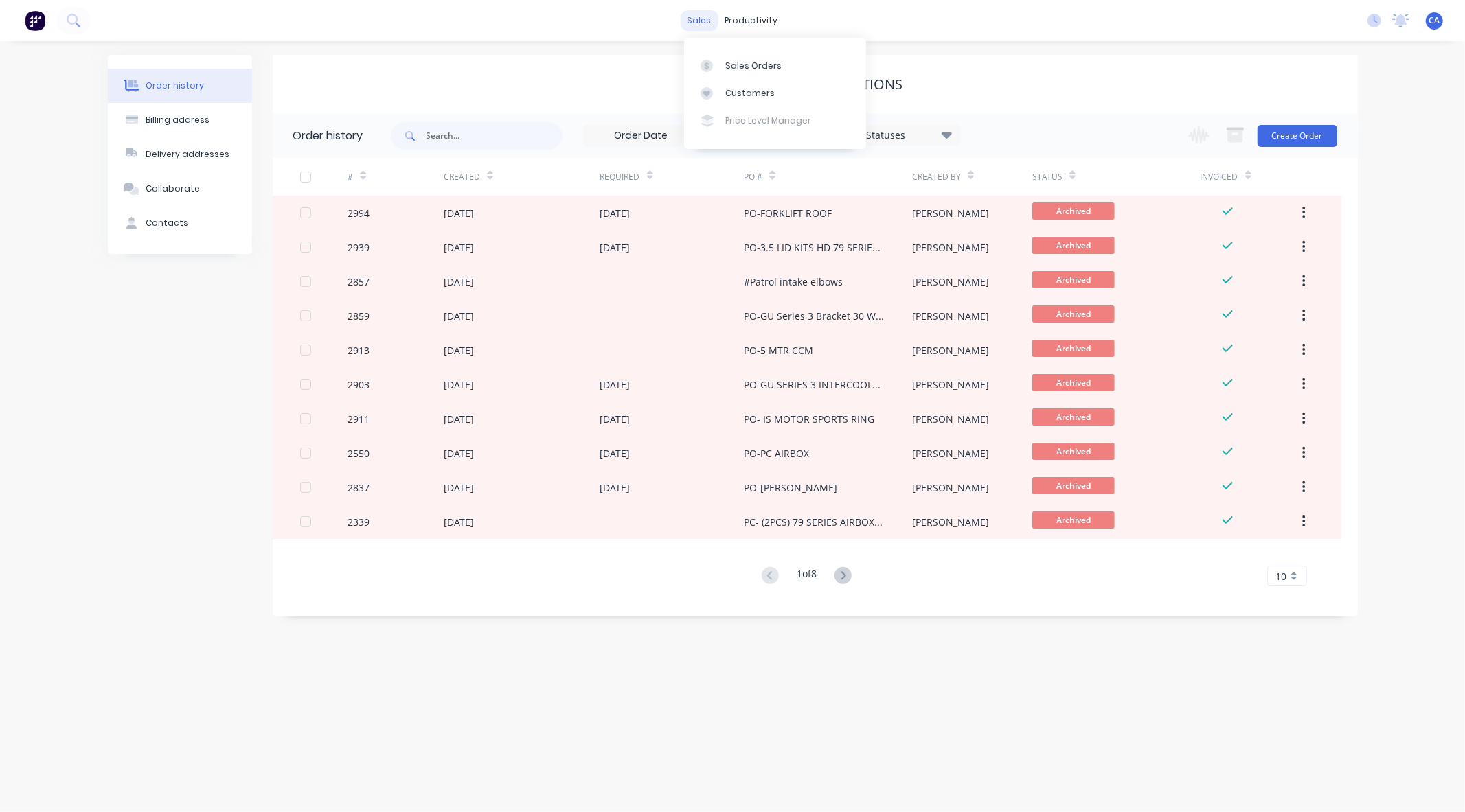
click at [704, 12] on div "sales" at bounding box center [700, 20] width 38 height 21
click at [759, 19] on div "productivity" at bounding box center [751, 20] width 67 height 21
click at [768, 70] on div "Workflow" at bounding box center [780, 66] width 41 height 12
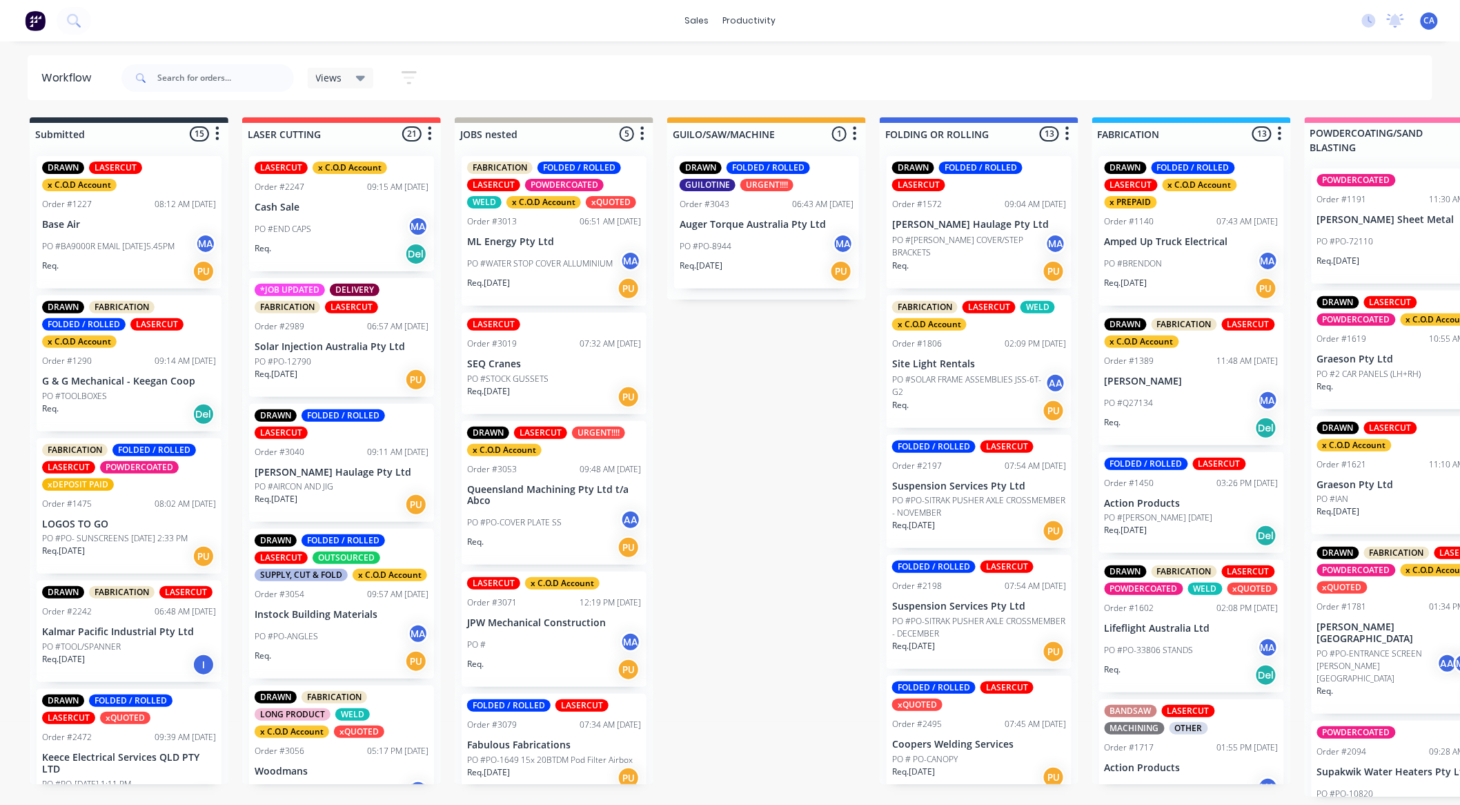
scroll to position [0, 1]
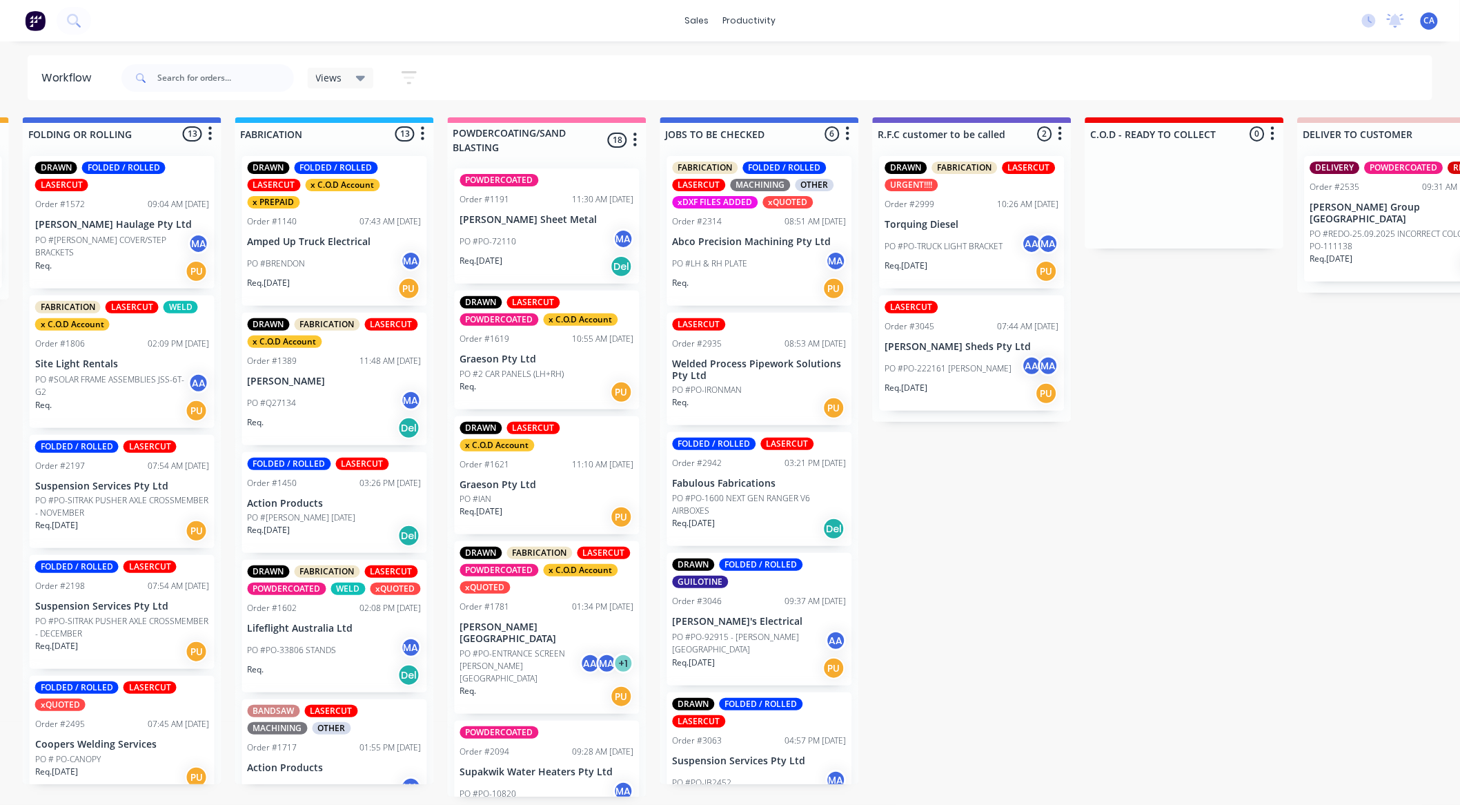
drag, startPoint x: 824, startPoint y: 431, endPoint x: 933, endPoint y: 435, distance: 109.1
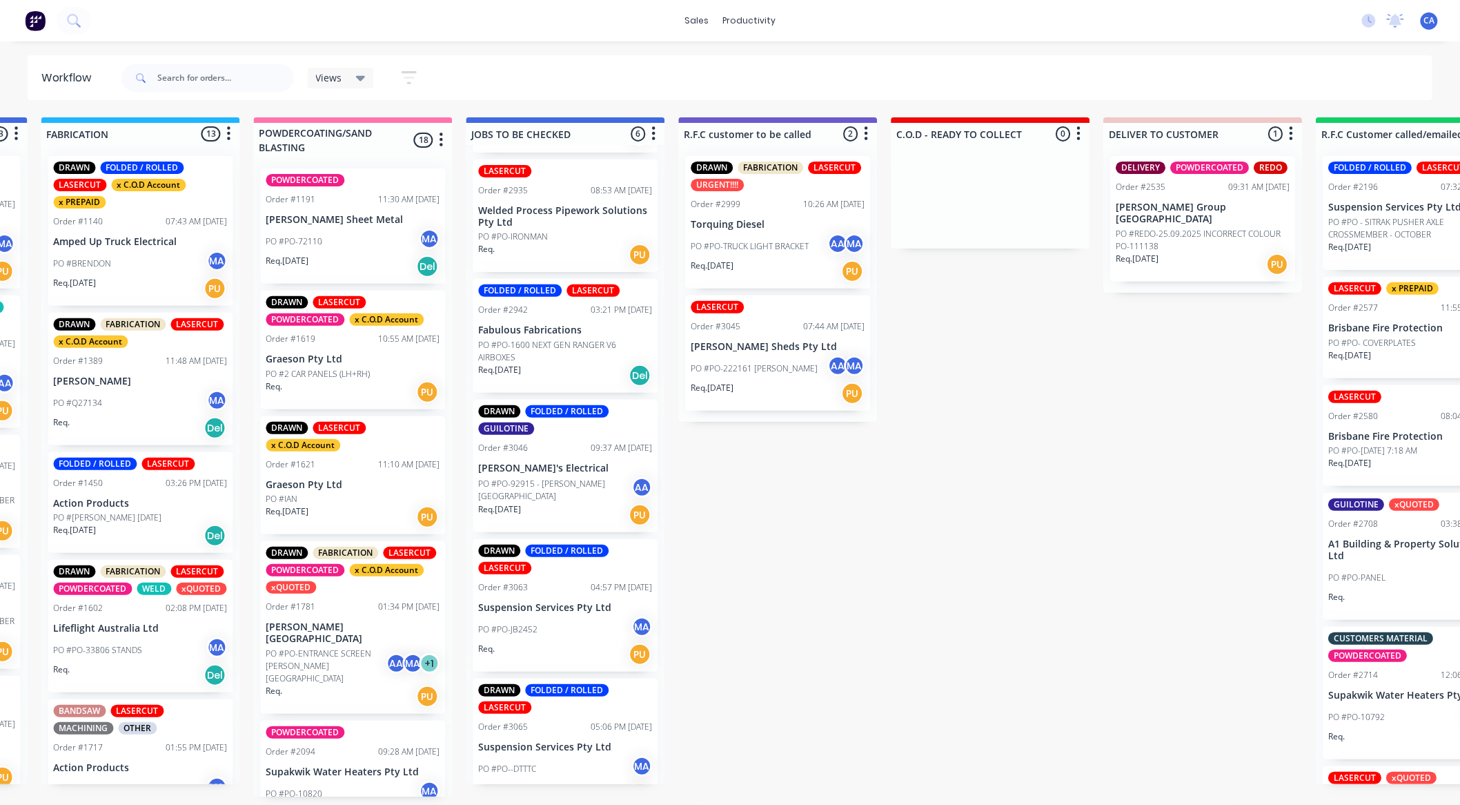
scroll to position [77, 0]
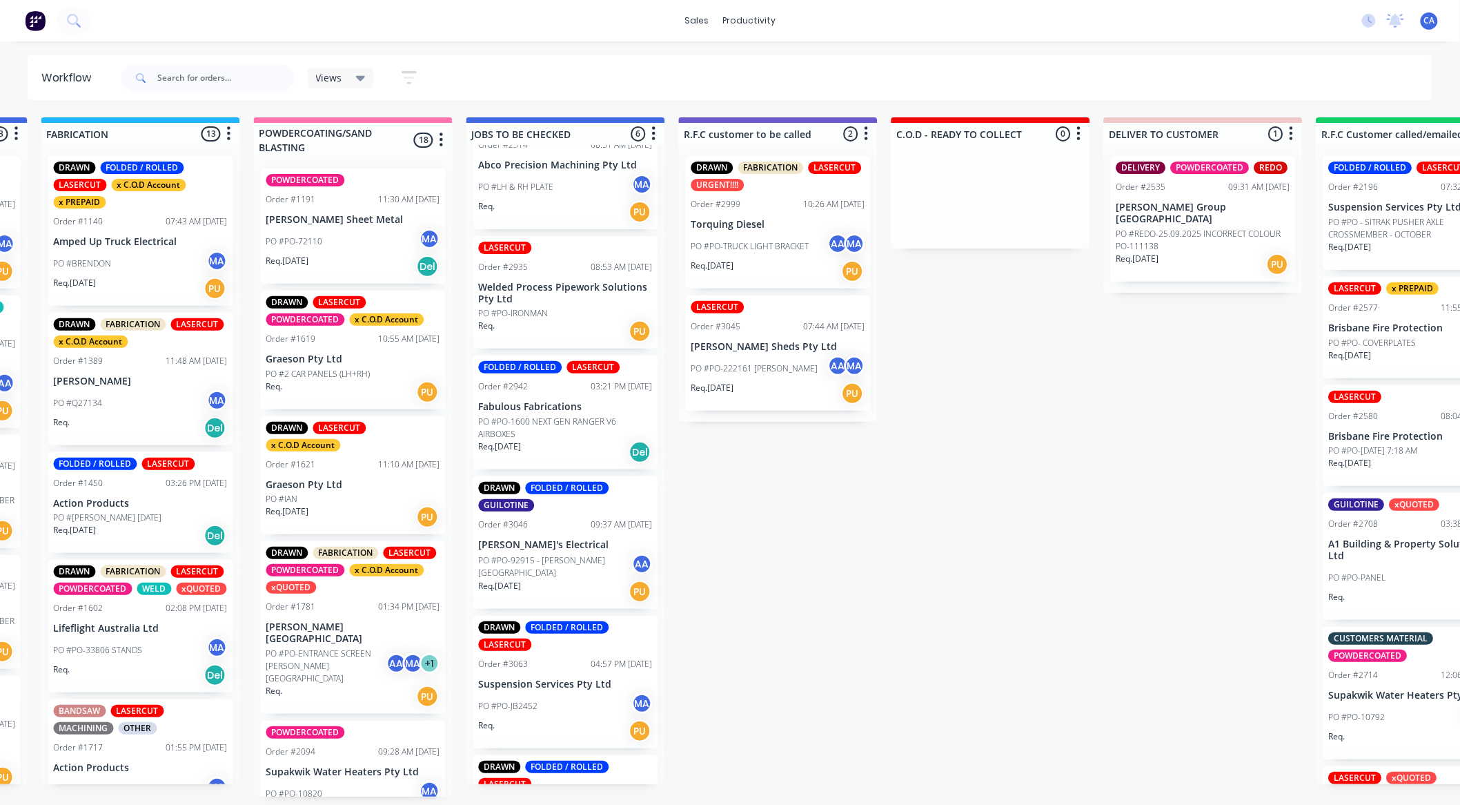
click at [555, 326] on div "Req. PU" at bounding box center [566, 331] width 174 height 23
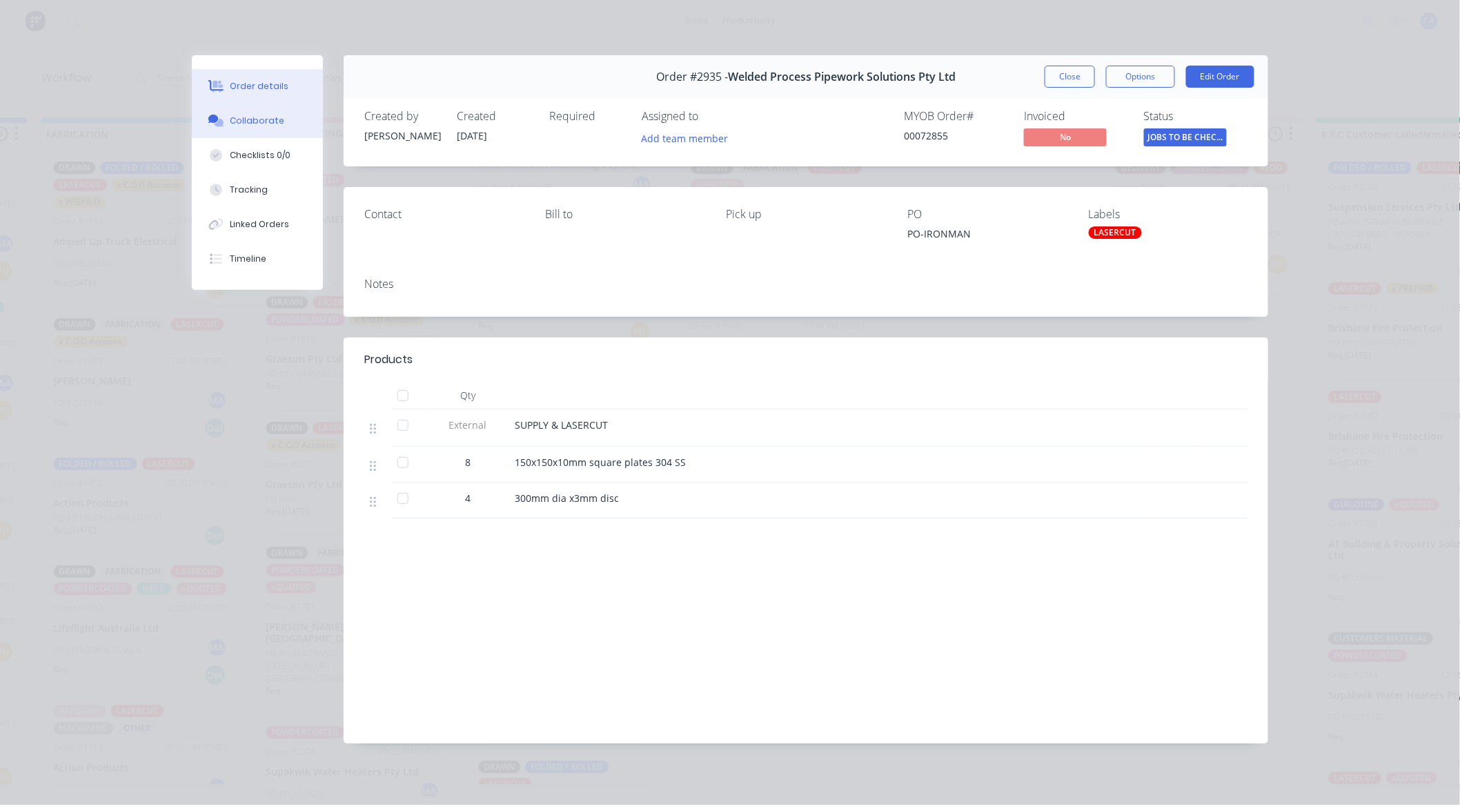
click at [239, 117] on div "Collaborate" at bounding box center [258, 121] width 55 height 12
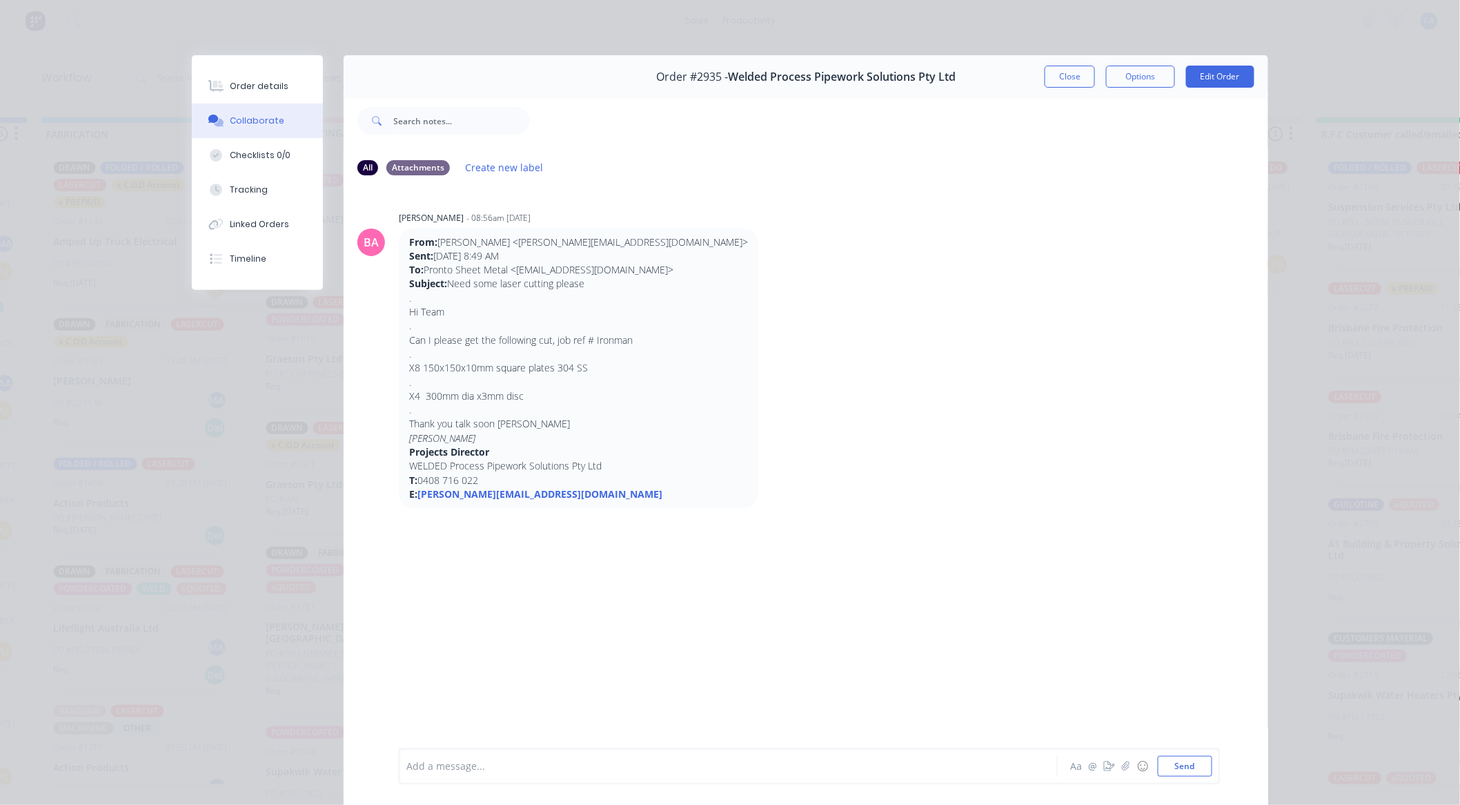
scroll to position [74, 0]
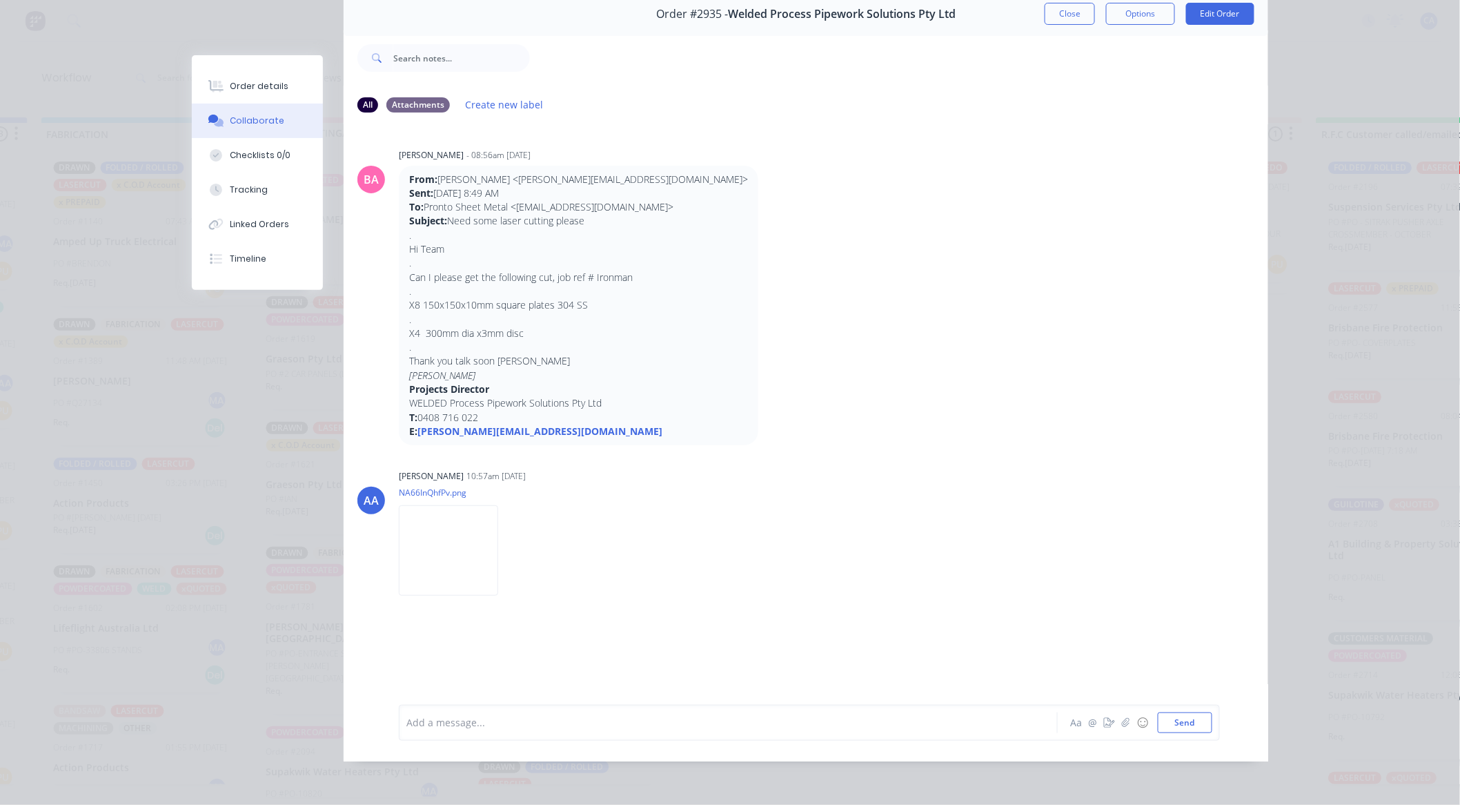
drag, startPoint x: 889, startPoint y: 320, endPoint x: 901, endPoint y: 302, distance: 21.4
click at [1054, 16] on button "Close" at bounding box center [1070, 14] width 50 height 22
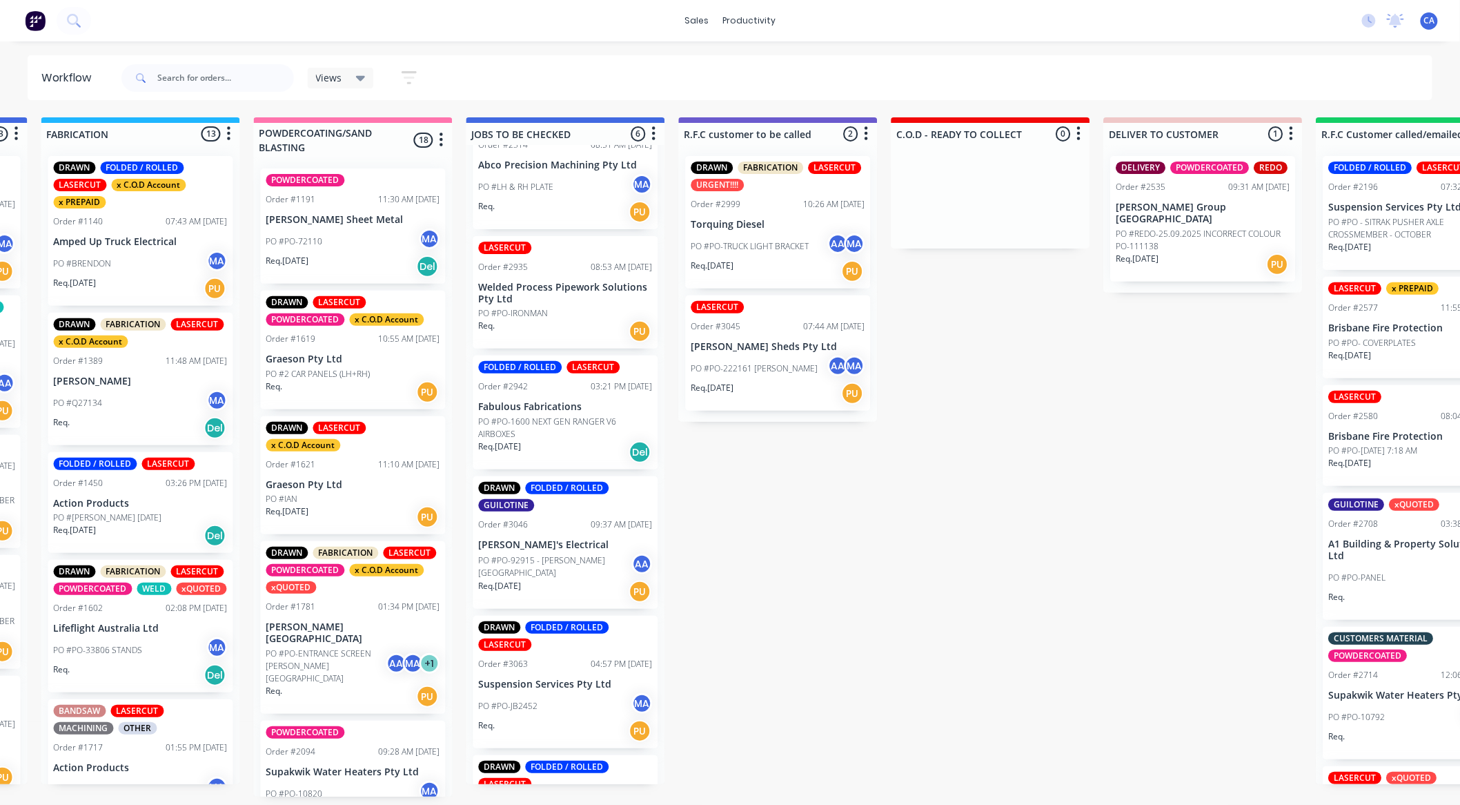
scroll to position [46, 0]
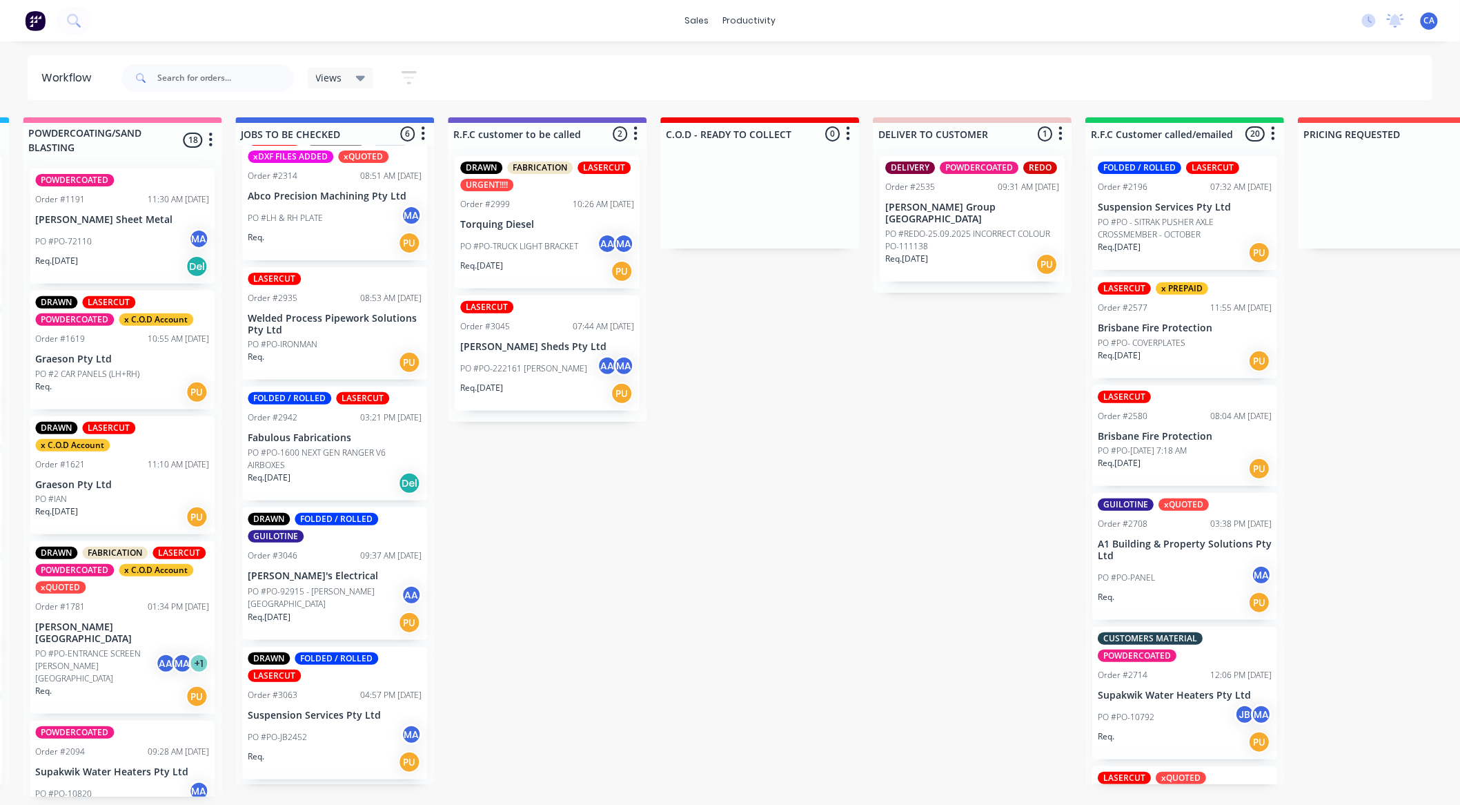
drag, startPoint x: 670, startPoint y: 318, endPoint x: 589, endPoint y: 369, distance: 95.8
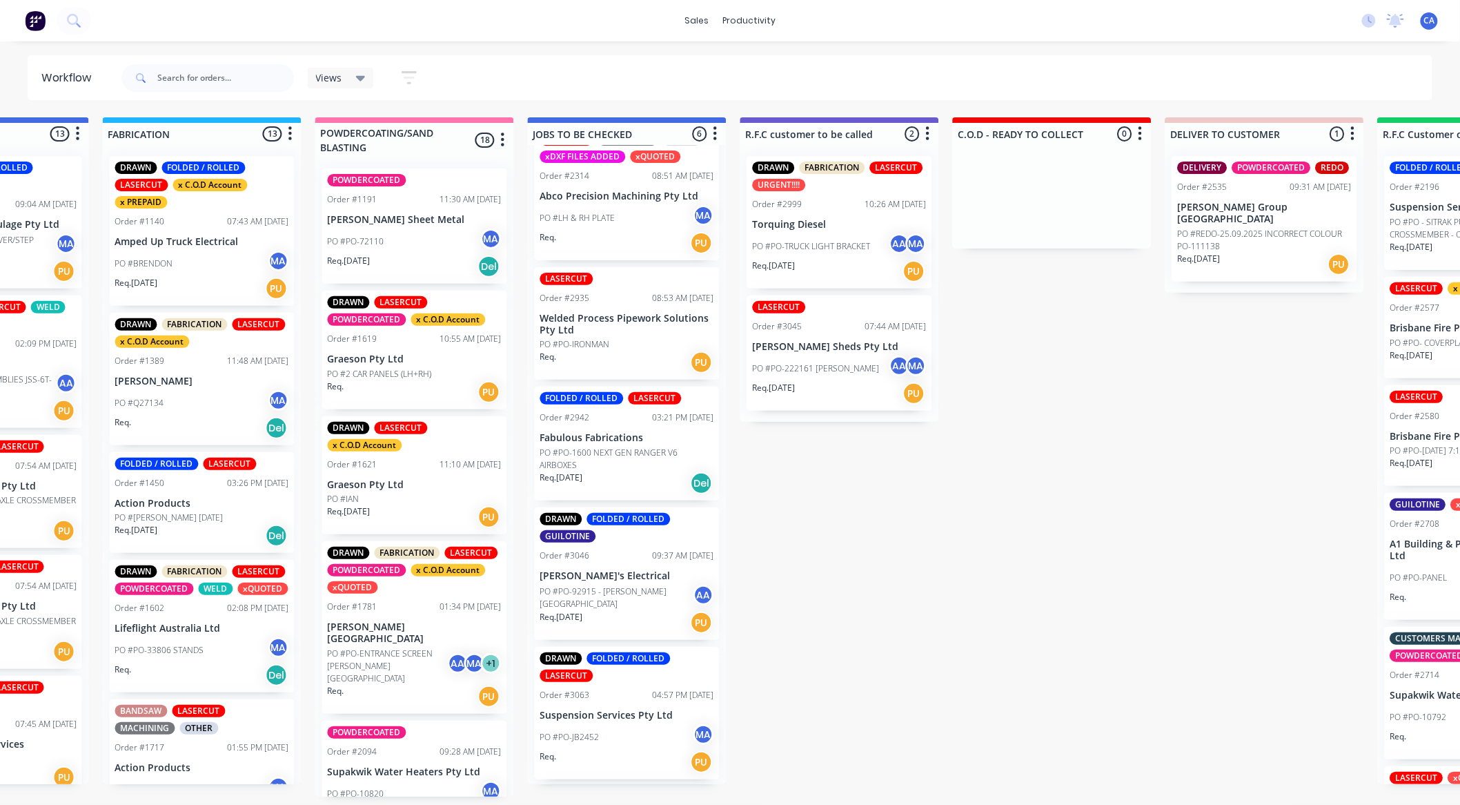
scroll to position [3, 188]
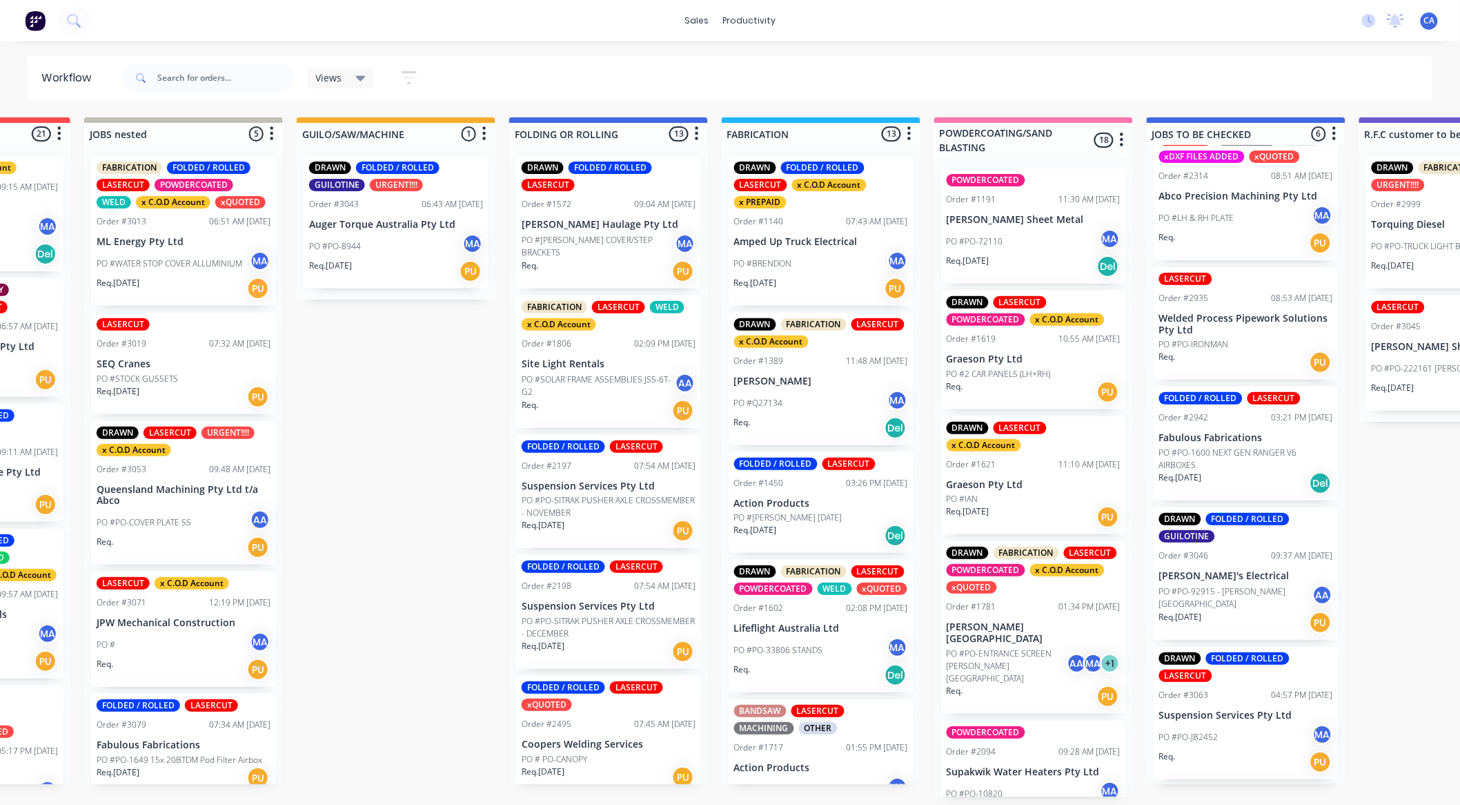
drag, startPoint x: 549, startPoint y: 390, endPoint x: 426, endPoint y: 382, distance: 123.8
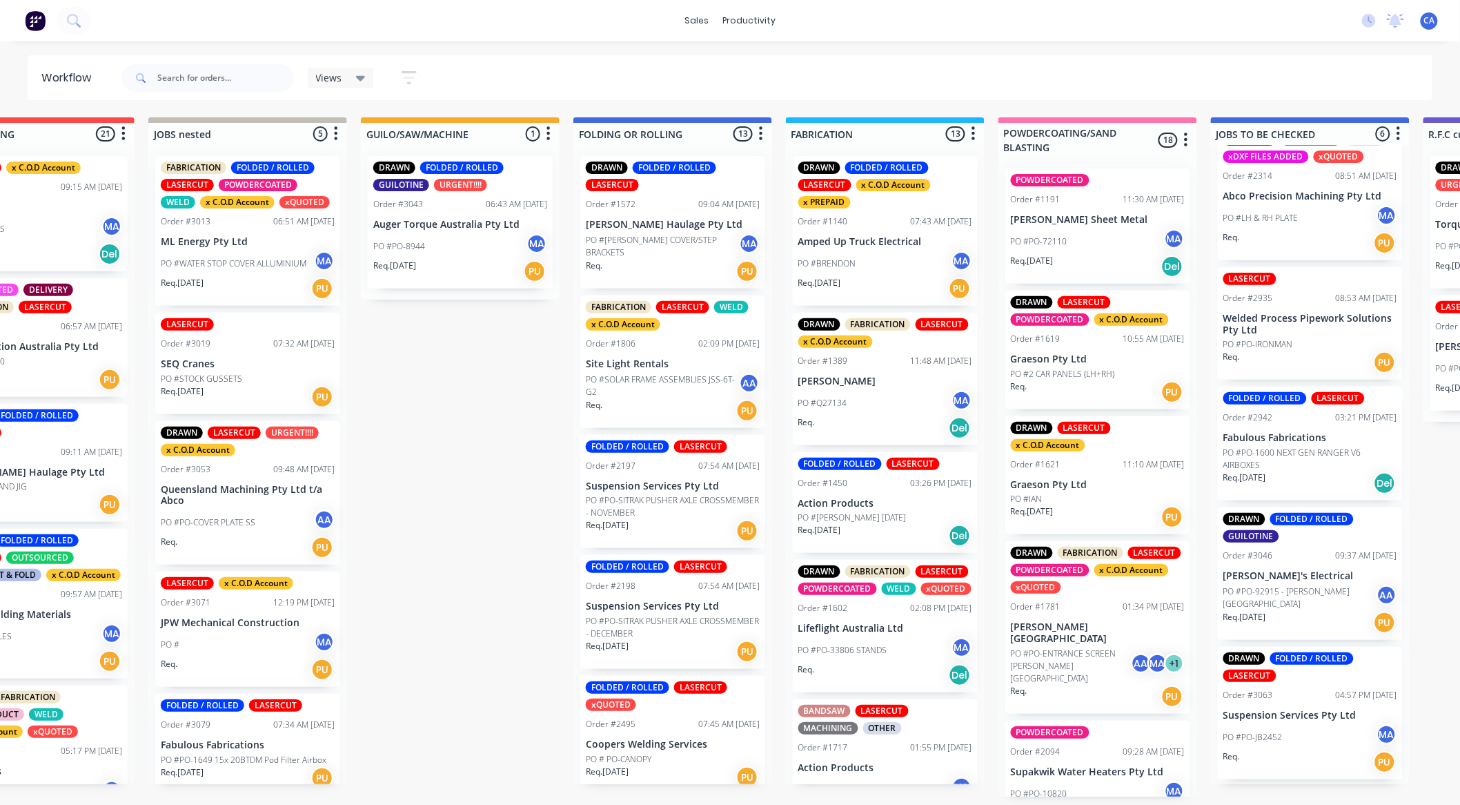
drag, startPoint x: 704, startPoint y: 458, endPoint x: 858, endPoint y: 480, distance: 155.5
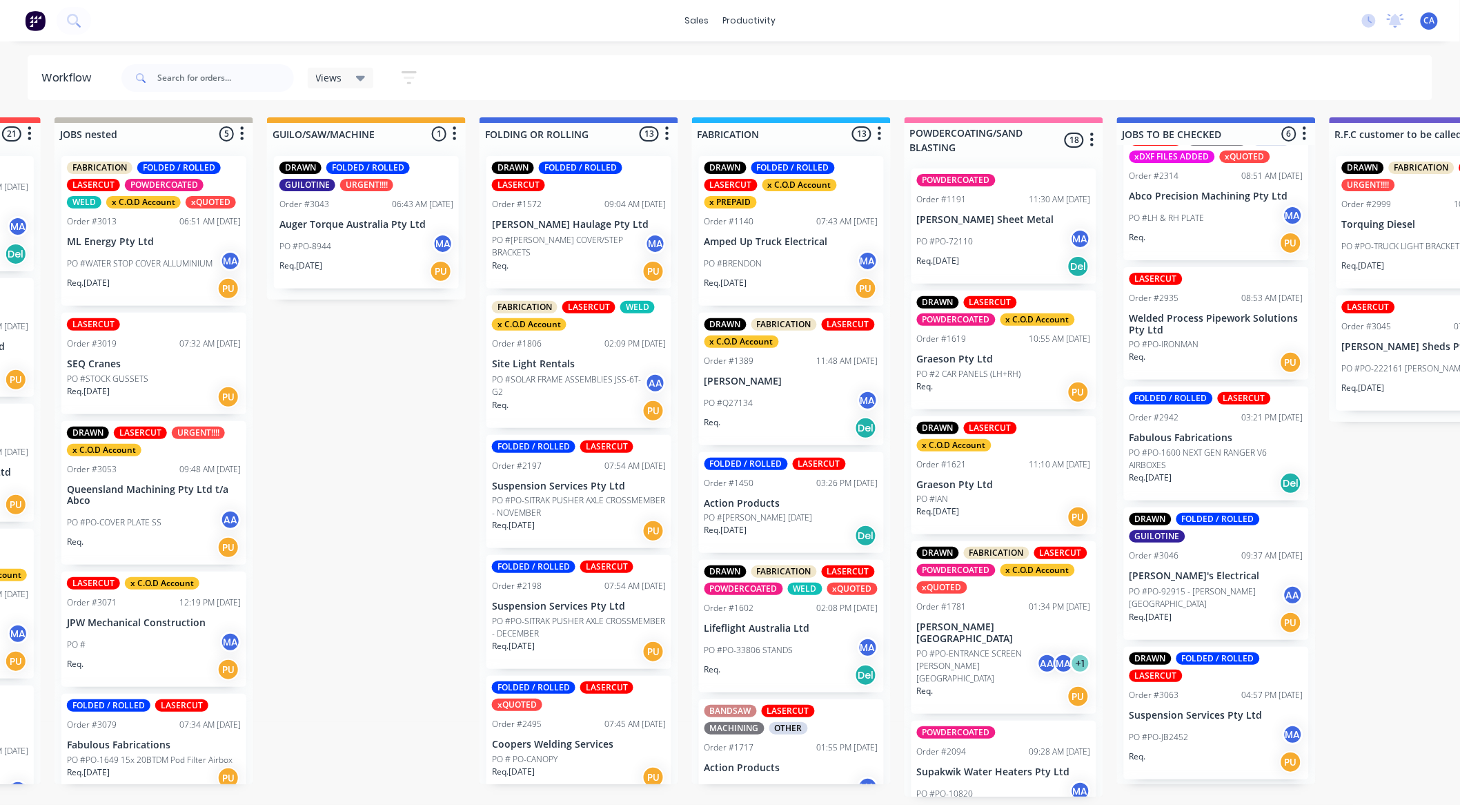
drag, startPoint x: 505, startPoint y: 443, endPoint x: 520, endPoint y: 444, distance: 14.6
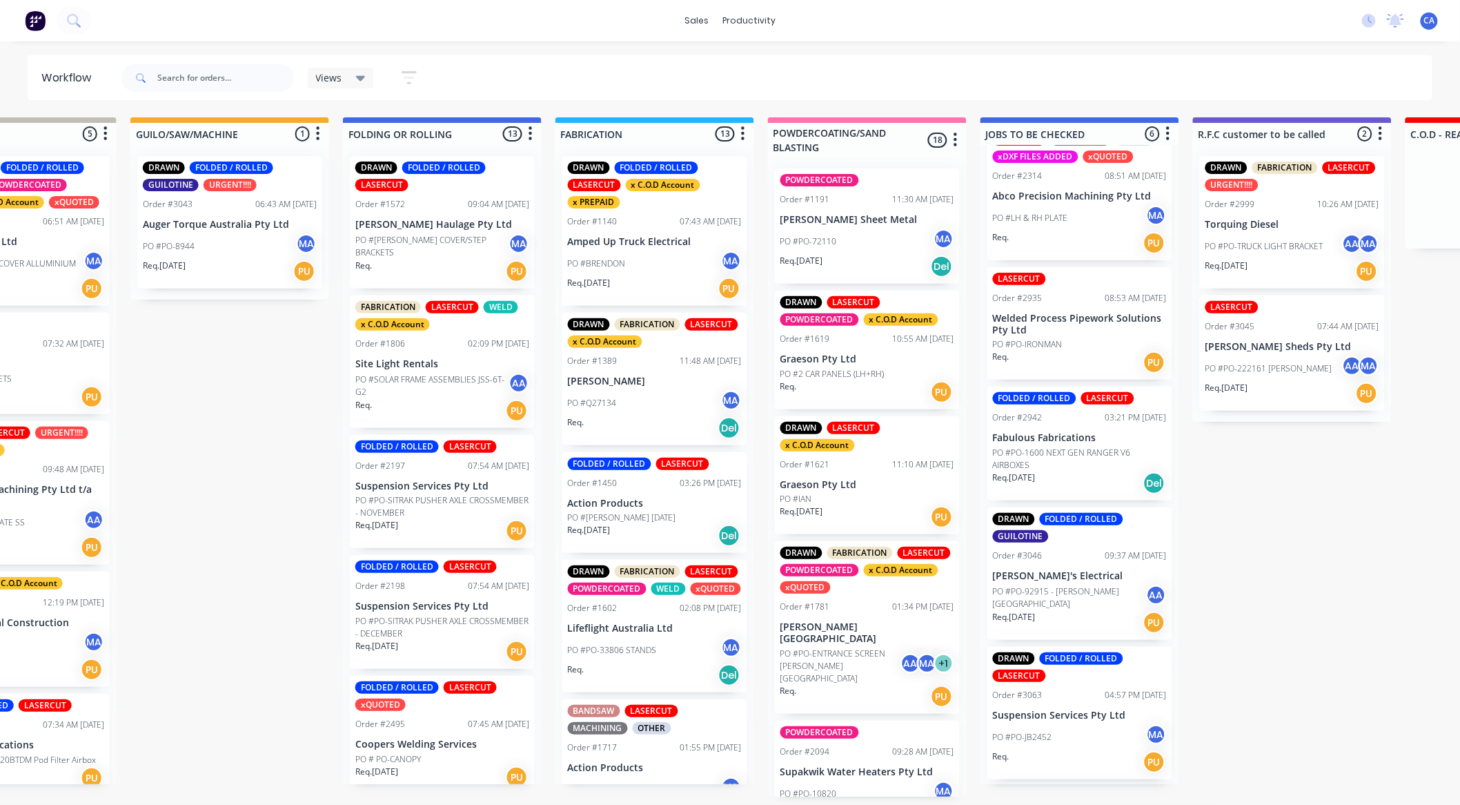
scroll to position [3, 649]
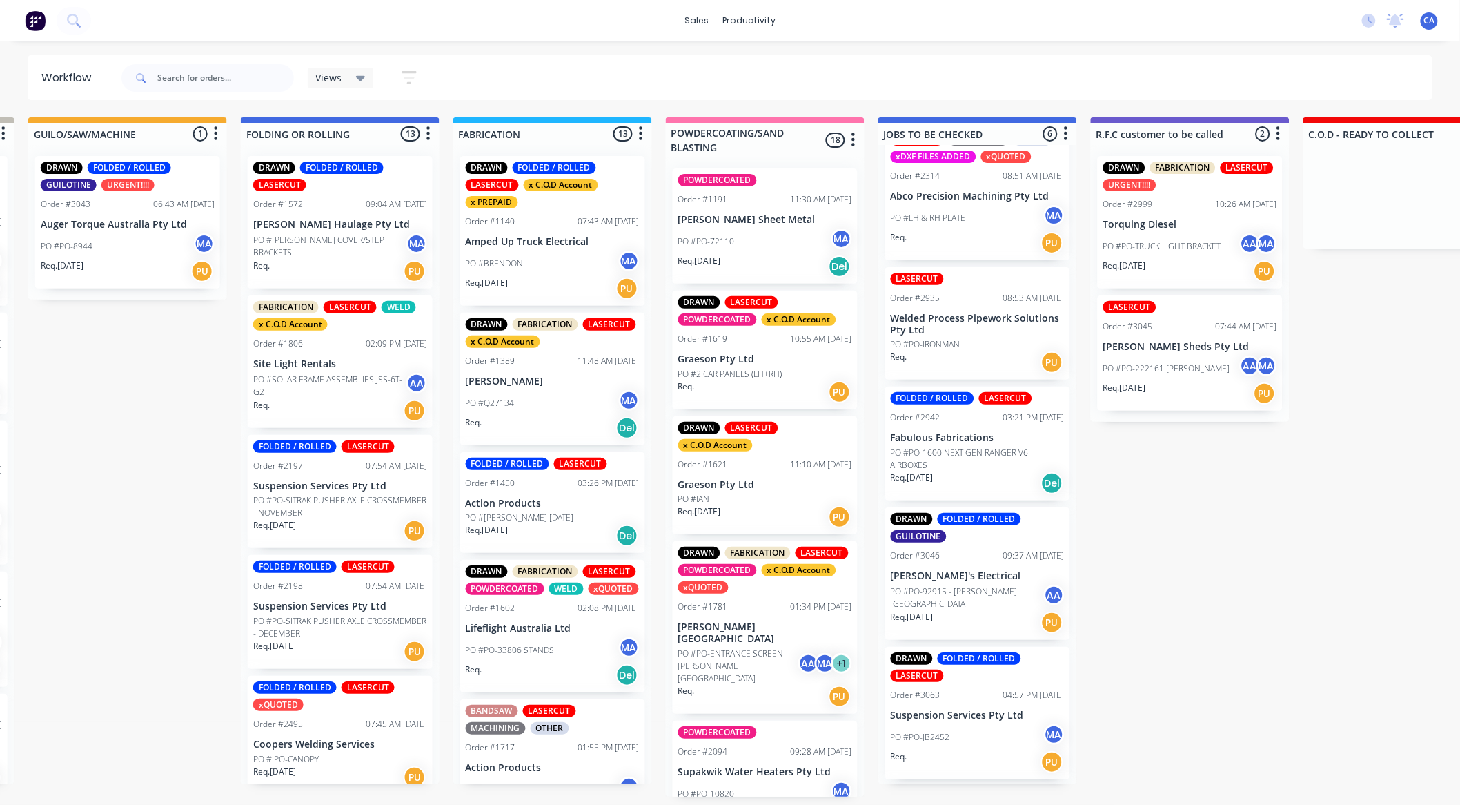
drag, startPoint x: 341, startPoint y: 398, endPoint x: 405, endPoint y: 404, distance: 64.6
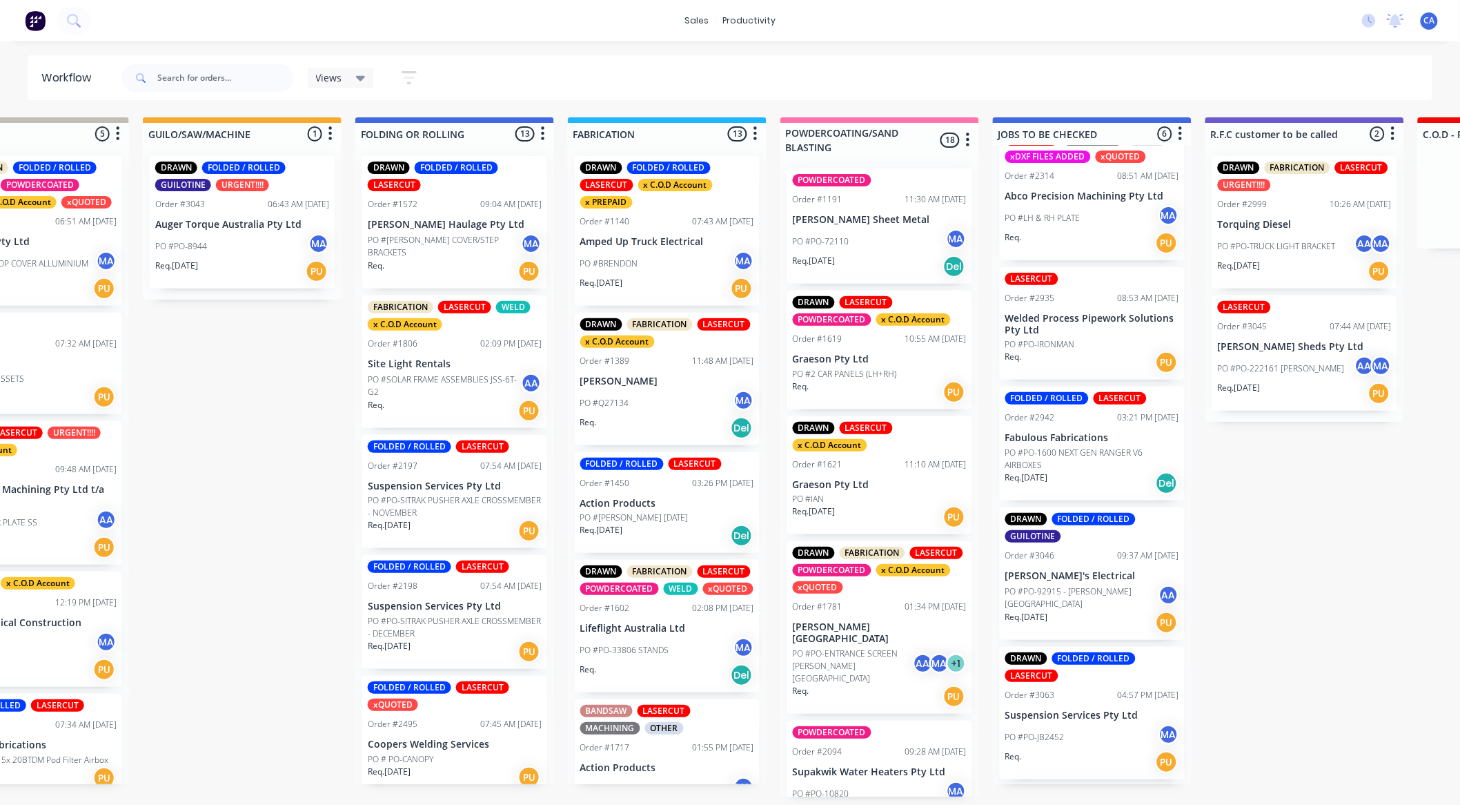
scroll to position [3, 411]
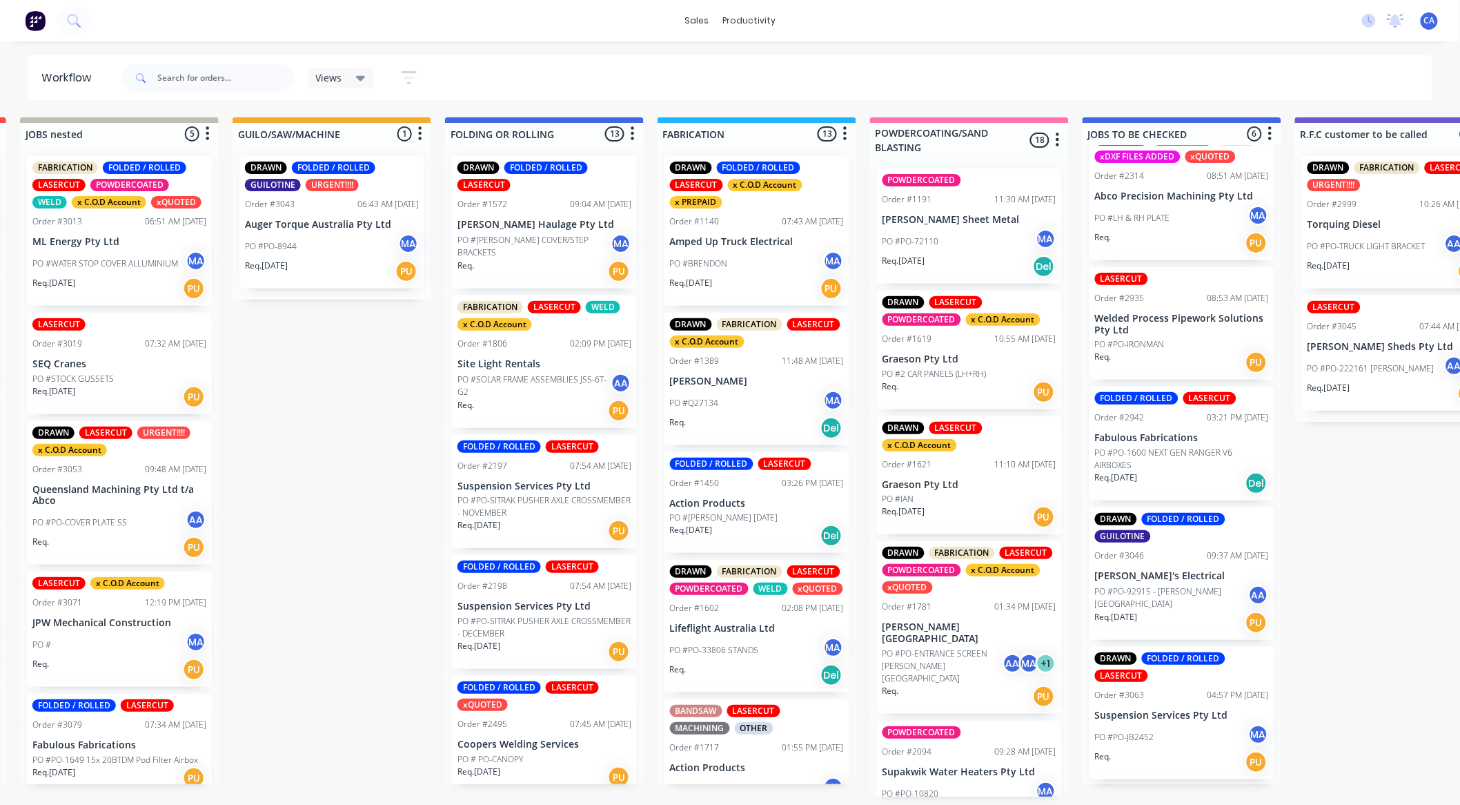
drag, startPoint x: 410, startPoint y: 408, endPoint x: 341, endPoint y: 414, distance: 69.3
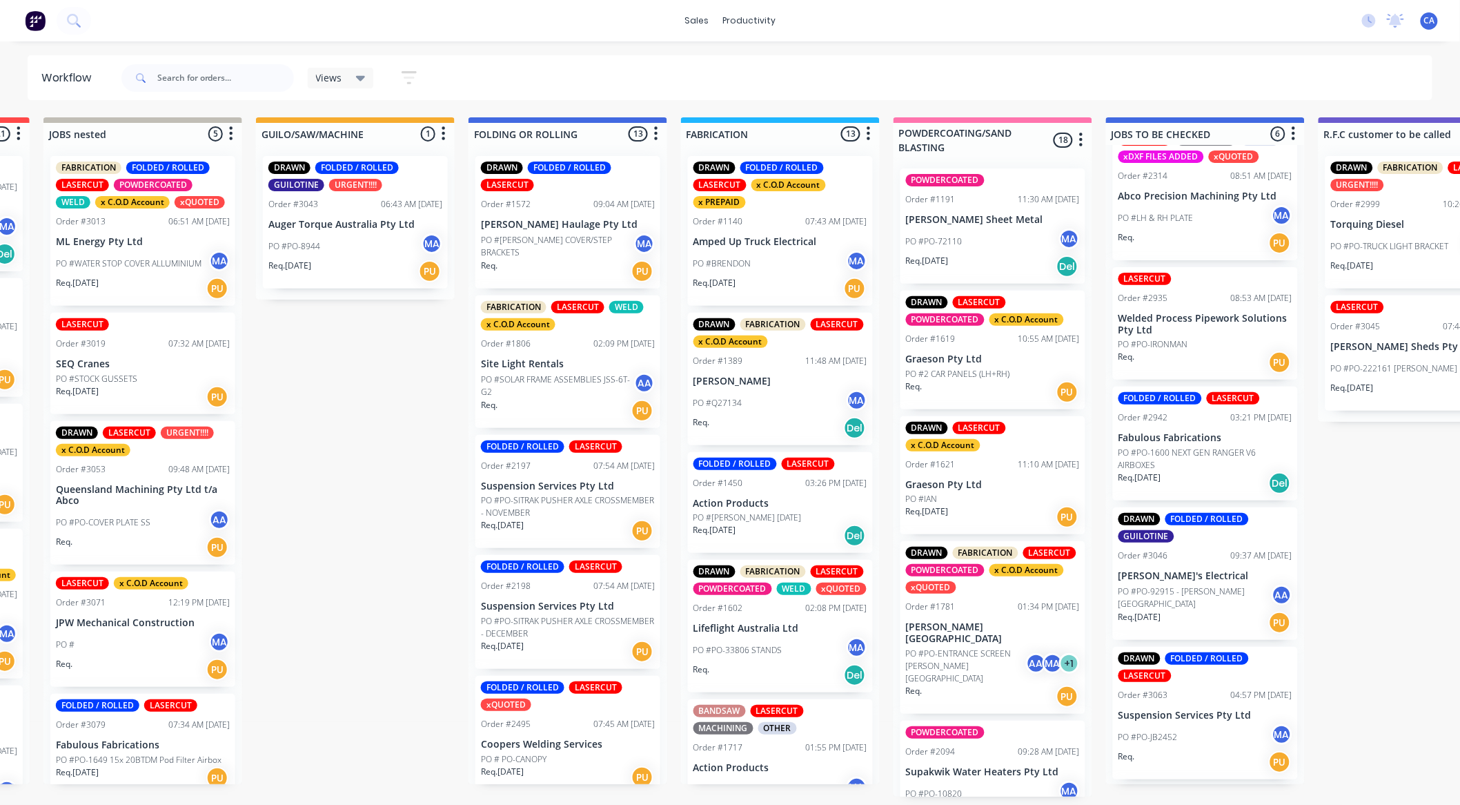
scroll to position [0, 411]
click at [563, 405] on div "Req. PU" at bounding box center [568, 410] width 174 height 23
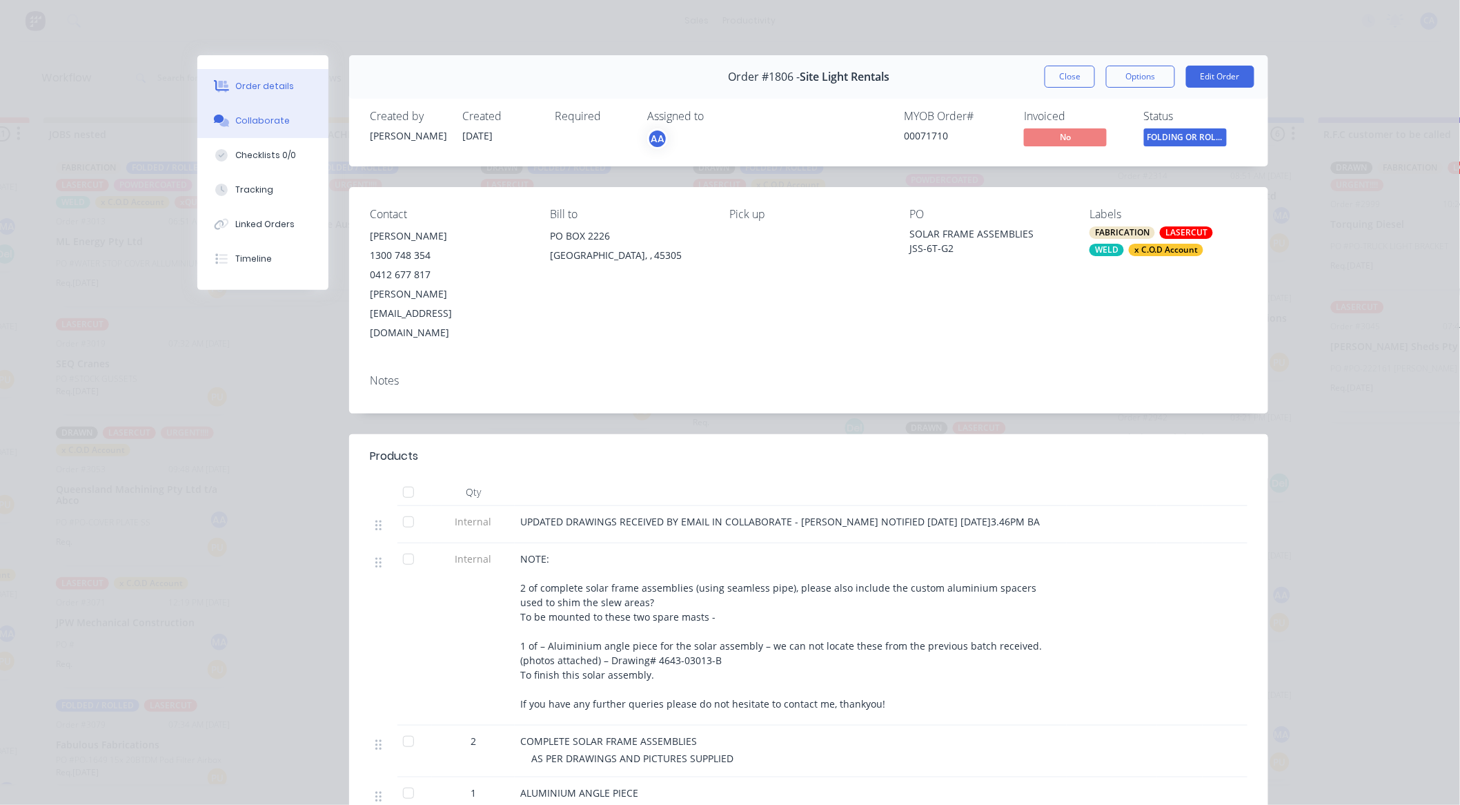
click at [265, 122] on div "Collaborate" at bounding box center [263, 121] width 55 height 12
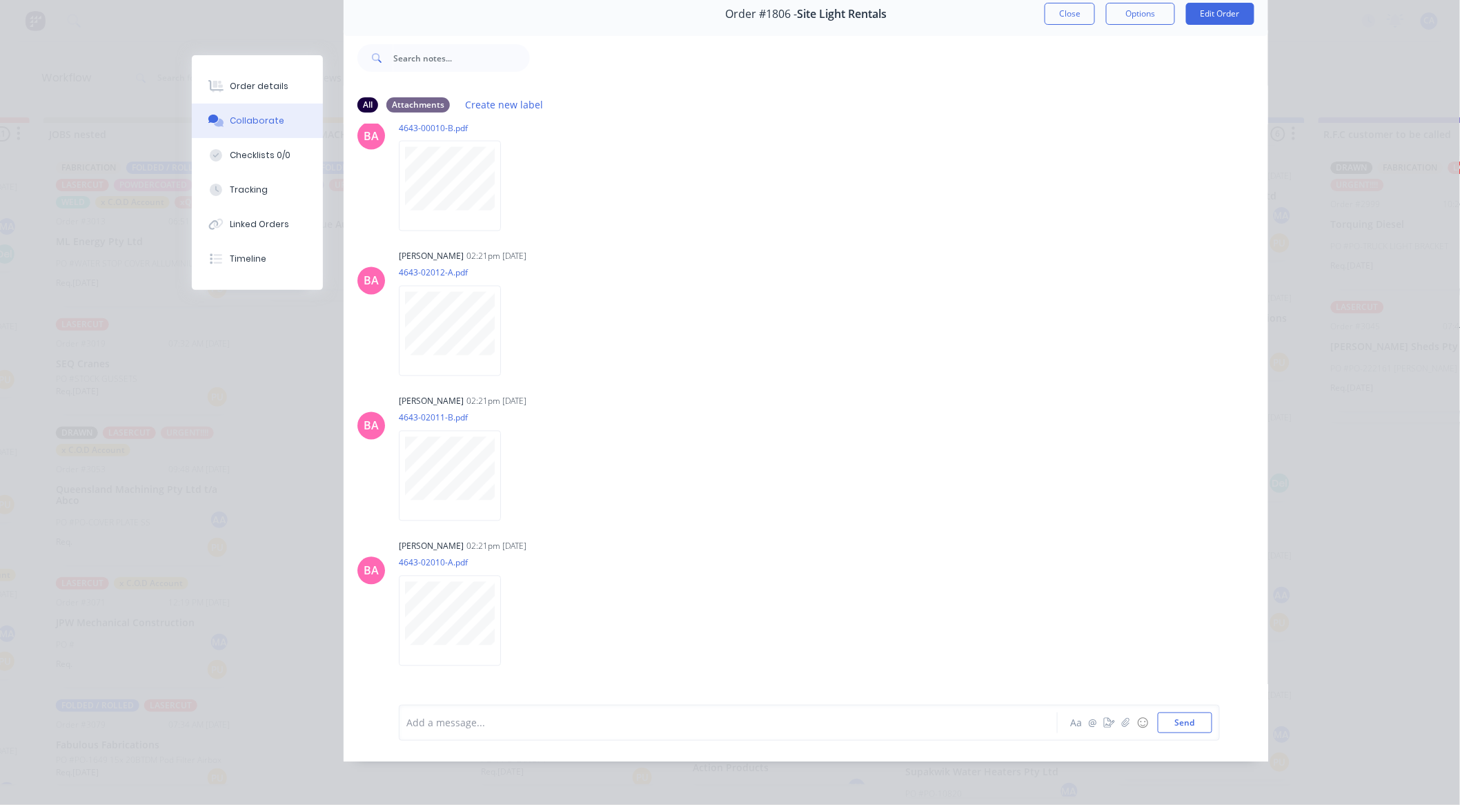
scroll to position [761, 0]
